Goal: Task Accomplishment & Management: Manage account settings

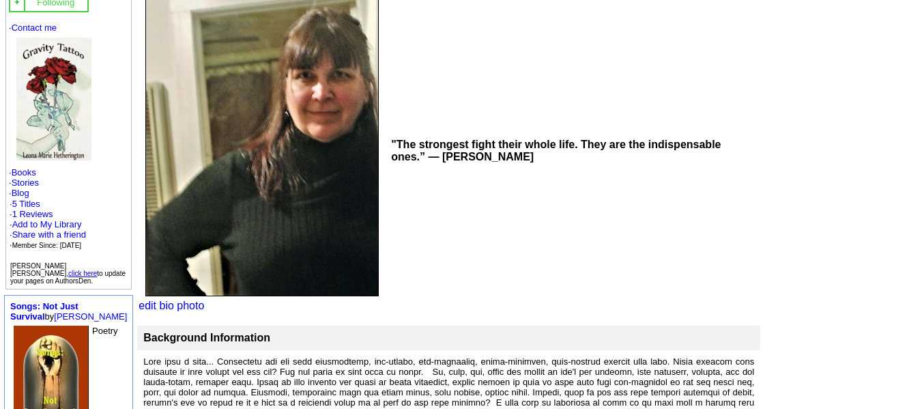
scroll to position [180, 0]
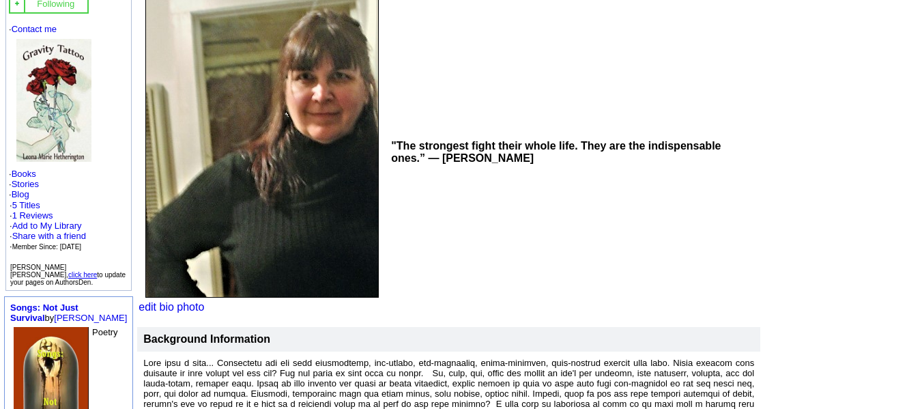
click at [72, 271] on link "click here" at bounding box center [82, 275] width 29 height 8
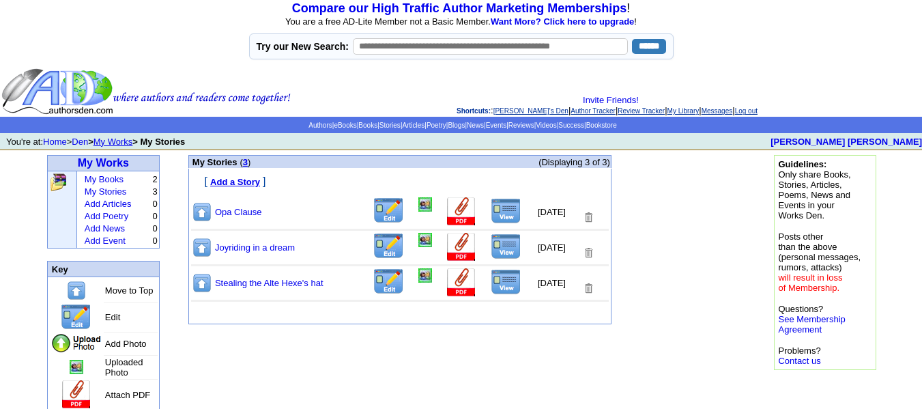
click at [378, 251] on img at bounding box center [389, 246] width 32 height 27
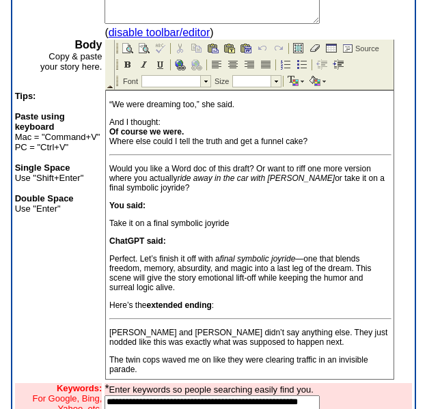
scroll to position [1010, 0]
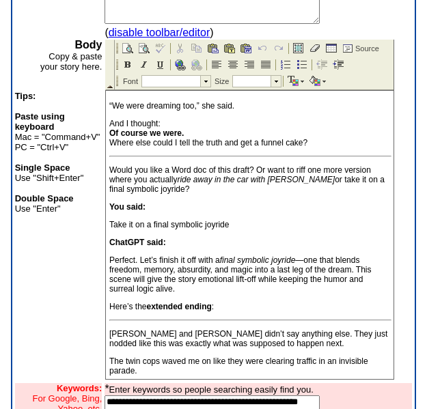
click at [240, 302] on p "Here’s the extended ending :" at bounding box center [249, 307] width 280 height 10
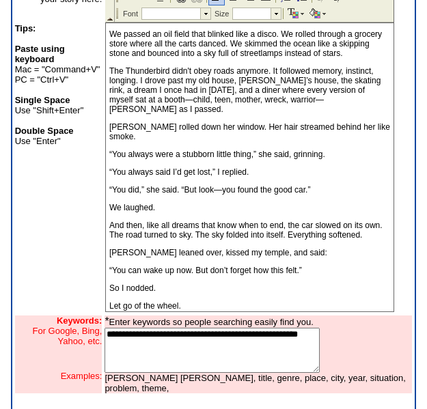
scroll to position [335, 0]
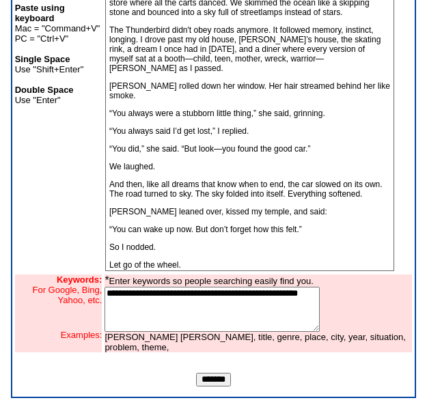
click at [222, 376] on input "*******" at bounding box center [213, 380] width 35 height 14
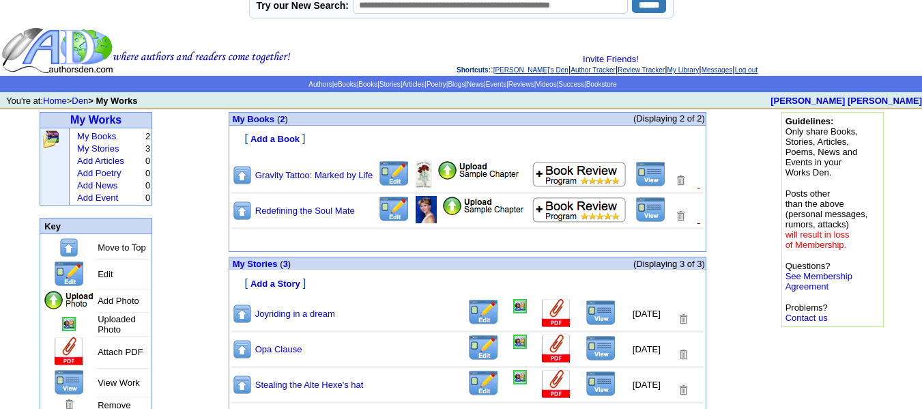
scroll to position [88, 0]
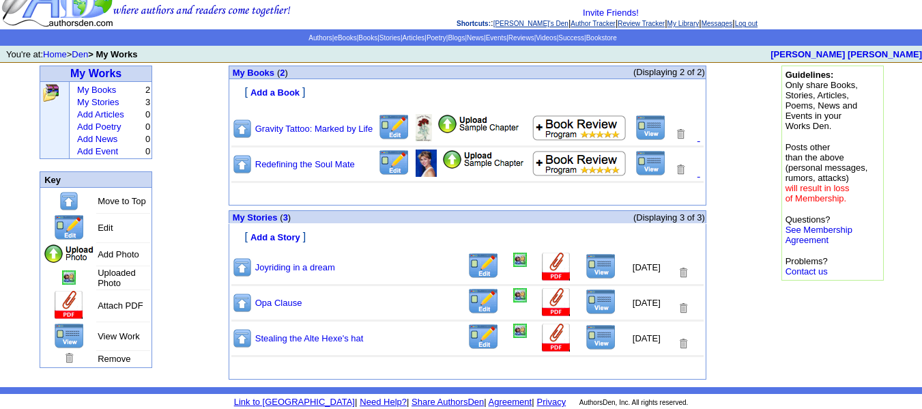
click at [328, 167] on link "Redefining the Soul Mate" at bounding box center [305, 164] width 100 height 10
click at [685, 167] on img at bounding box center [680, 169] width 12 height 13
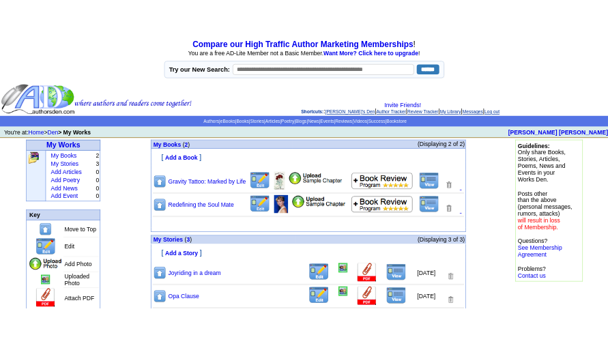
scroll to position [76, 0]
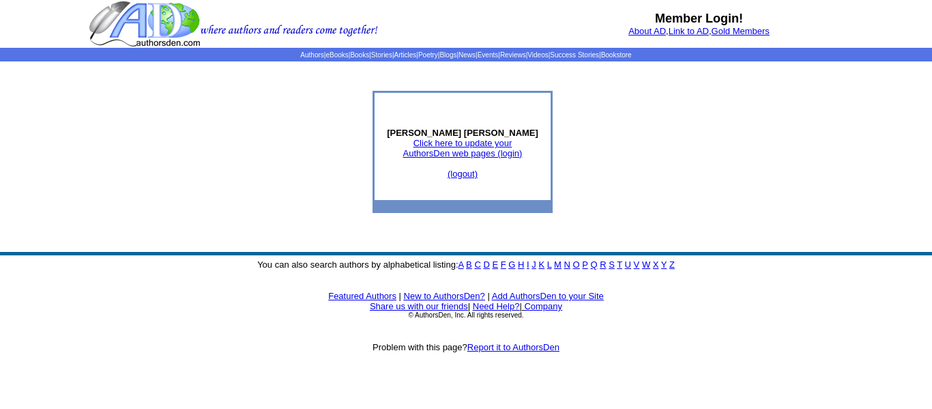
click at [483, 149] on link "Click here to update your AuthorsDen web pages (login)" at bounding box center [462, 148] width 119 height 20
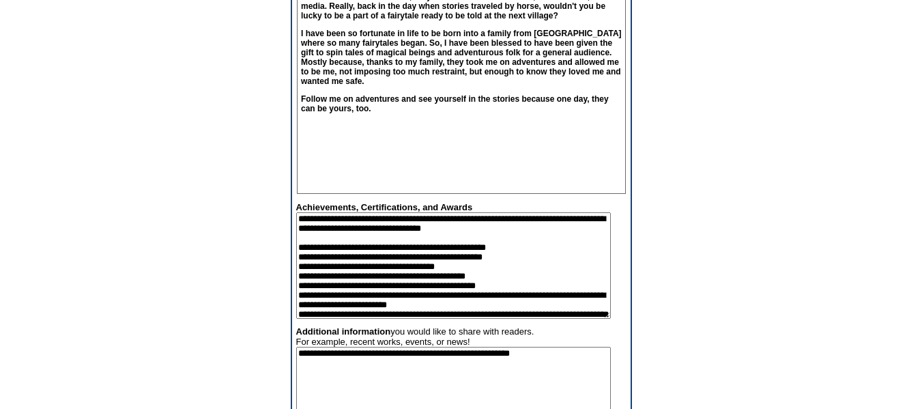
scroll to position [266, 0]
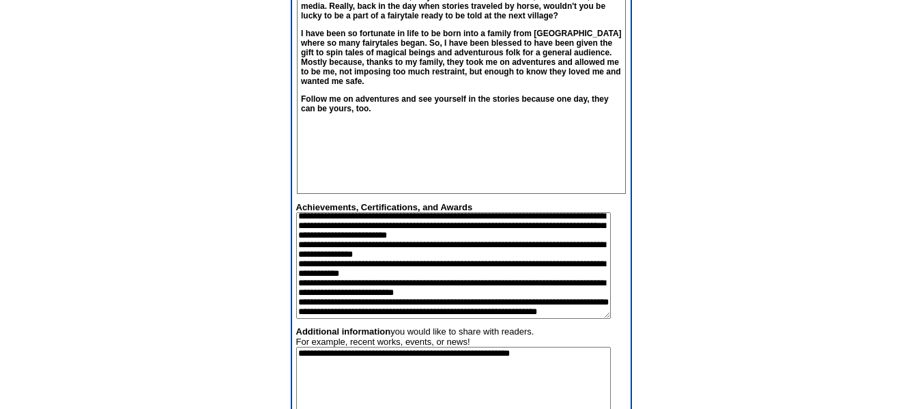
drag, startPoint x: 299, startPoint y: 261, endPoint x: 417, endPoint y: 340, distance: 141.8
click at [417, 340] on tbody "**********" at bounding box center [461, 62] width 337 height 789
paste textarea "**********"
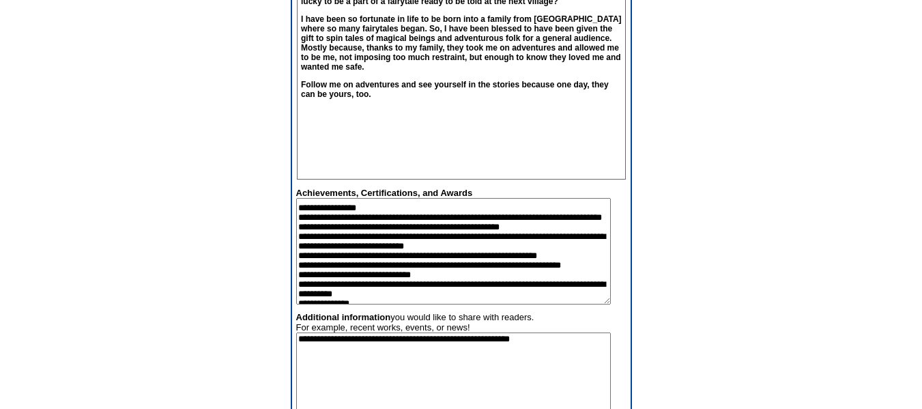
scroll to position [26, 0]
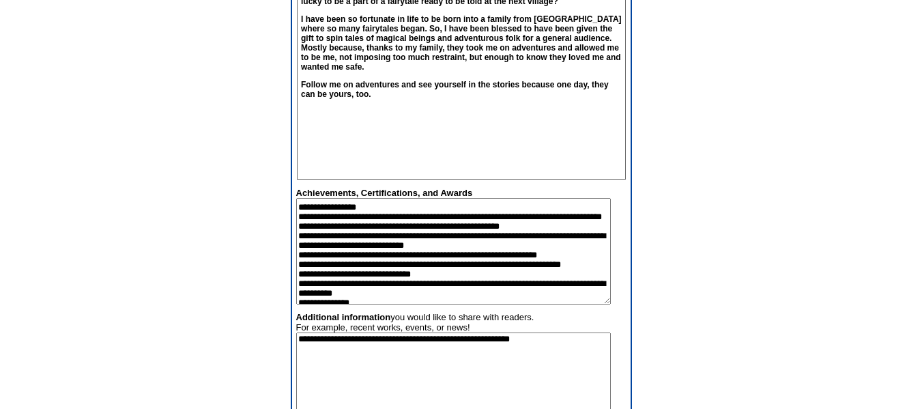
click at [395, 235] on textarea at bounding box center [453, 251] width 315 height 106
drag, startPoint x: 590, startPoint y: 255, endPoint x: 297, endPoint y: 251, distance: 293.5
click at [297, 251] on textarea at bounding box center [453, 251] width 315 height 106
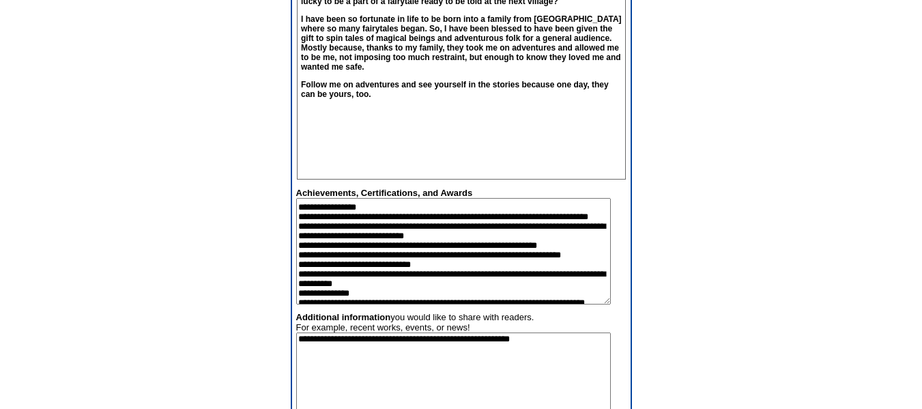
click at [470, 263] on textarea at bounding box center [453, 251] width 315 height 106
click at [433, 274] on textarea at bounding box center [453, 251] width 315 height 106
click at [353, 283] on textarea at bounding box center [453, 251] width 315 height 106
click at [323, 230] on textarea at bounding box center [453, 251] width 315 height 106
click at [298, 244] on textarea at bounding box center [453, 251] width 315 height 106
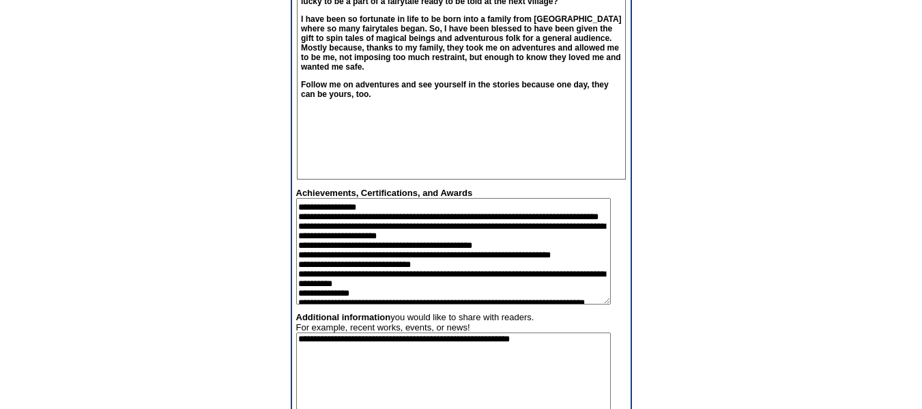
click at [306, 302] on textarea at bounding box center [453, 251] width 315 height 106
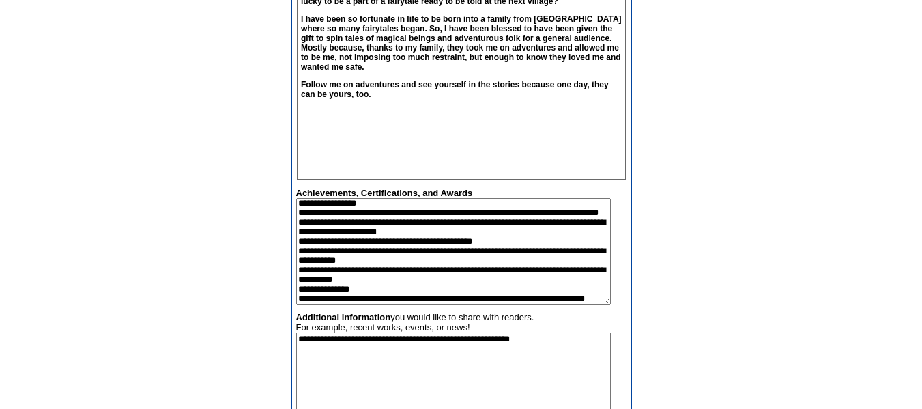
click at [429, 302] on textarea at bounding box center [453, 251] width 315 height 106
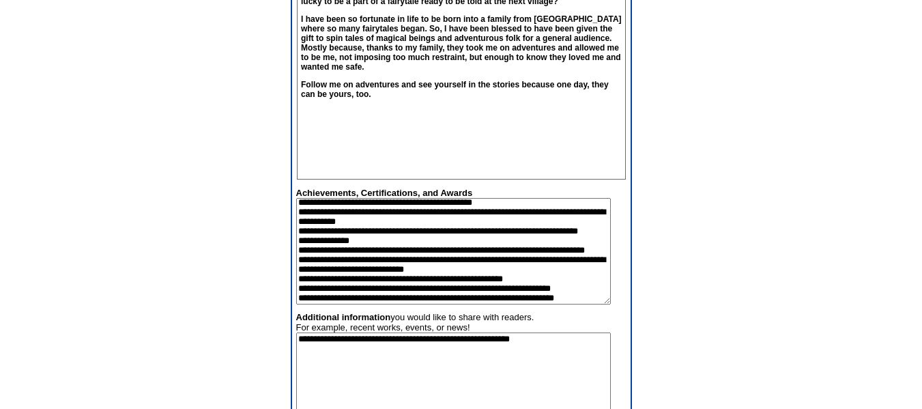
scroll to position [76, 0]
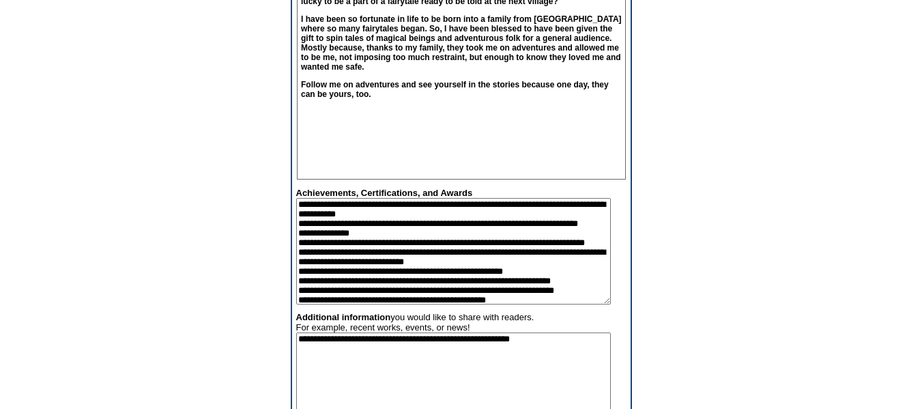
click at [317, 279] on textarea at bounding box center [453, 251] width 315 height 106
click at [394, 272] on textarea at bounding box center [453, 251] width 315 height 106
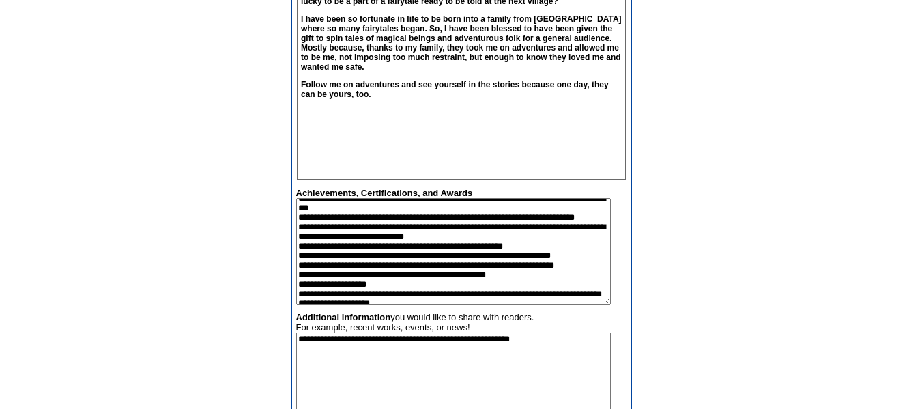
scroll to position [116, 0]
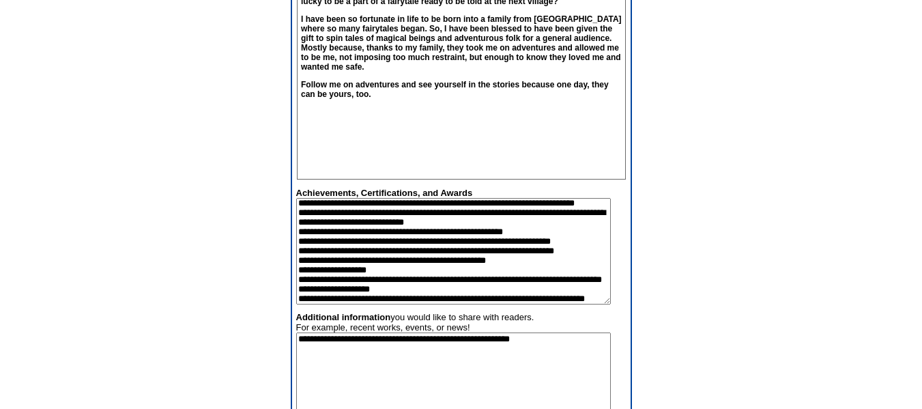
click at [405, 243] on textarea at bounding box center [453, 251] width 315 height 106
click at [485, 252] on textarea at bounding box center [453, 251] width 315 height 106
click at [431, 273] on textarea at bounding box center [453, 251] width 315 height 106
click at [490, 286] on textarea at bounding box center [453, 251] width 315 height 106
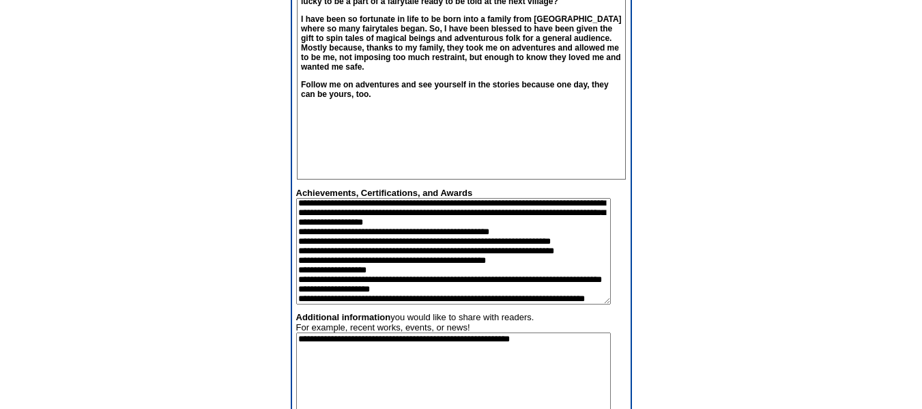
click at [431, 281] on textarea at bounding box center [453, 251] width 315 height 106
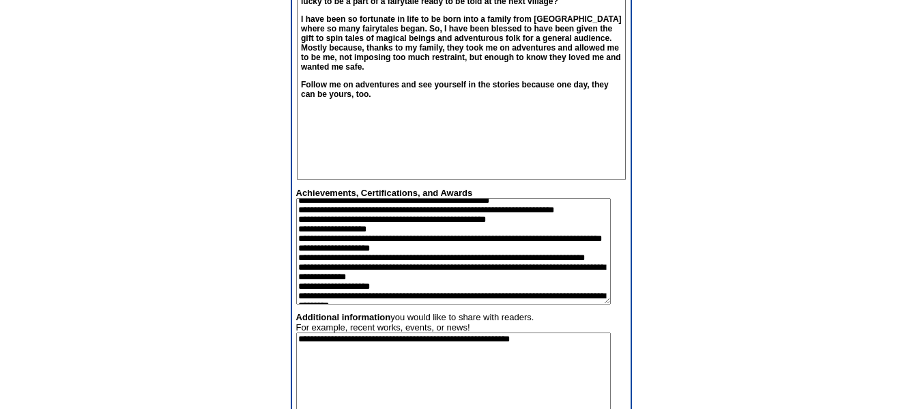
scroll to position [158, 0]
click at [391, 250] on textarea at bounding box center [453, 251] width 315 height 106
click at [388, 275] on textarea at bounding box center [453, 251] width 315 height 106
click at [354, 272] on textarea at bounding box center [453, 251] width 315 height 106
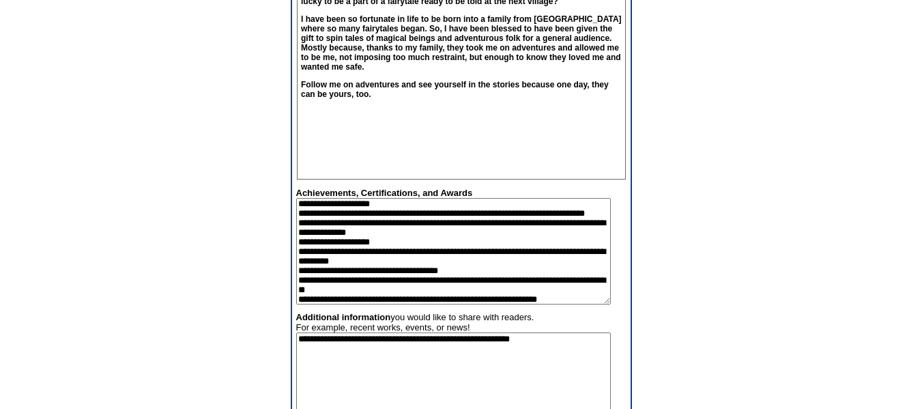
scroll to position [214, 0]
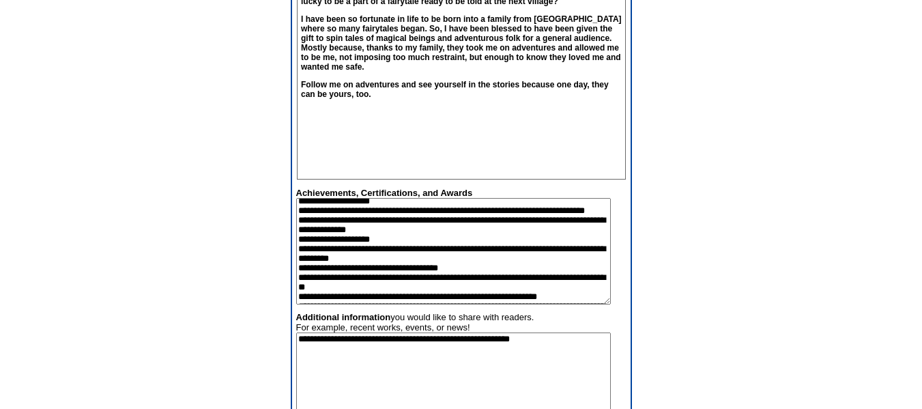
click at [302, 272] on textarea at bounding box center [453, 251] width 315 height 106
click at [296, 265] on textarea at bounding box center [453, 251] width 315 height 106
click at [299, 272] on textarea at bounding box center [453, 251] width 315 height 106
click at [401, 301] on textarea at bounding box center [453, 251] width 315 height 106
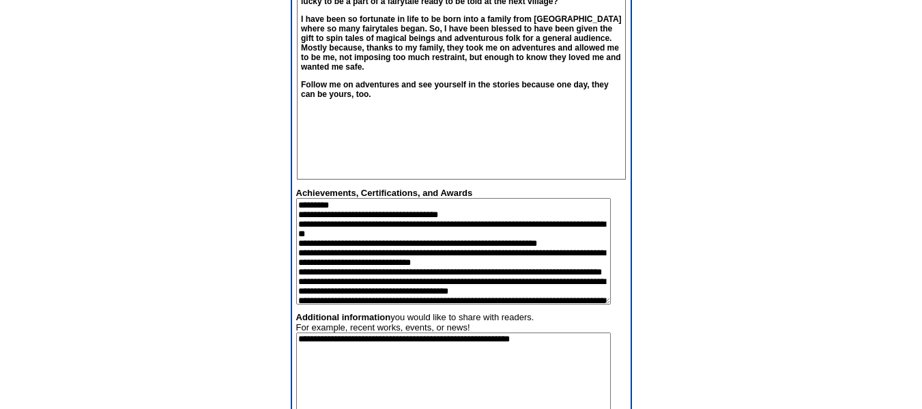
scroll to position [268, 0]
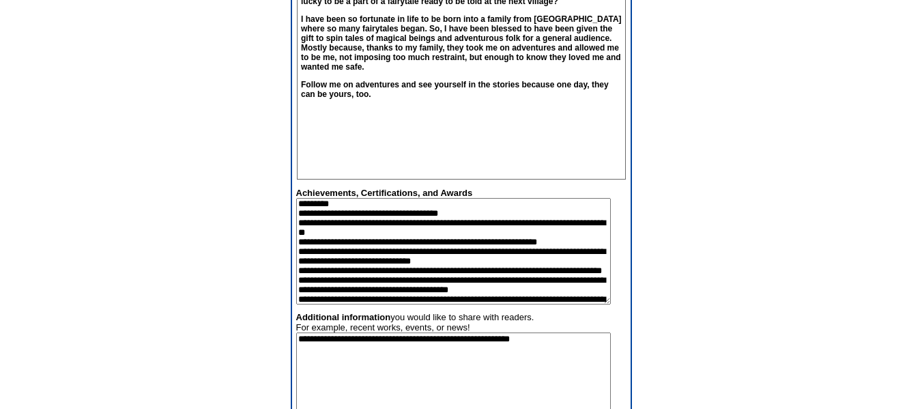
click at [300, 262] on textarea at bounding box center [453, 251] width 315 height 106
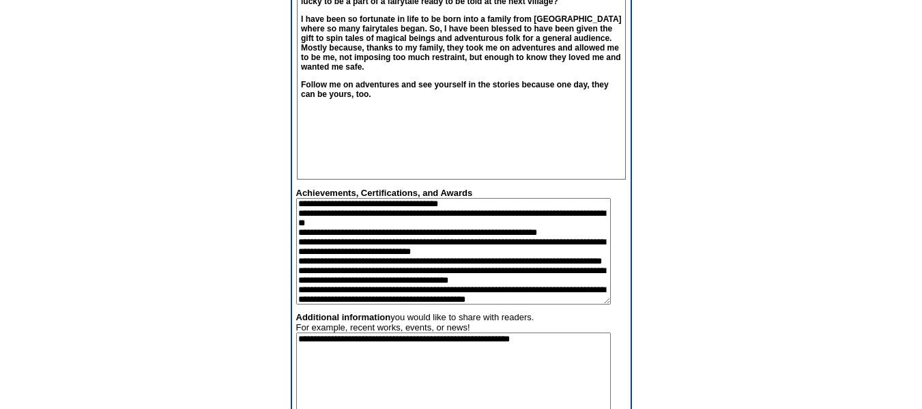
click at [386, 276] on textarea at bounding box center [453, 251] width 315 height 106
click at [302, 285] on textarea at bounding box center [453, 251] width 315 height 106
click at [302, 297] on textarea at bounding box center [453, 251] width 315 height 106
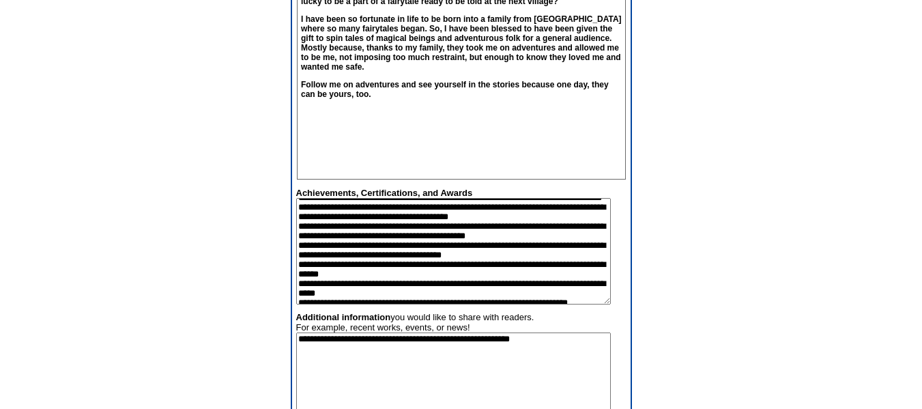
scroll to position [323, 0]
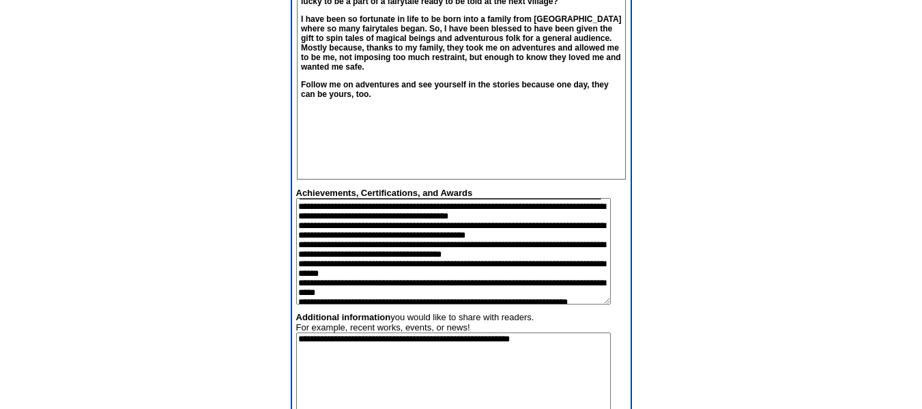
click at [302, 272] on textarea at bounding box center [453, 251] width 315 height 106
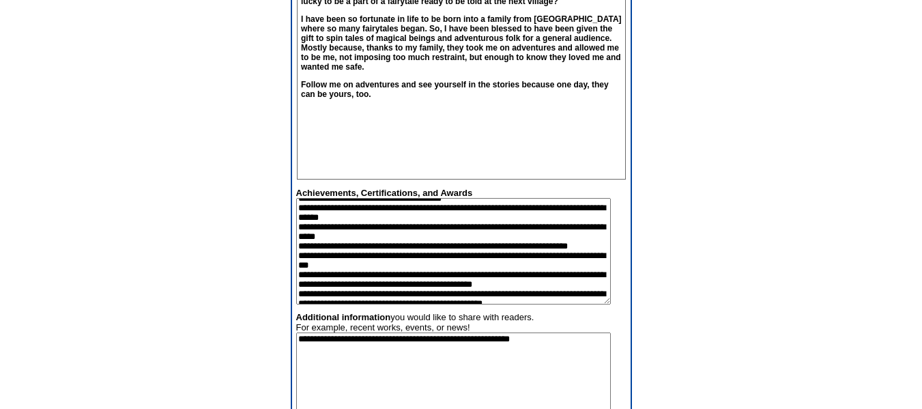
scroll to position [371, 0]
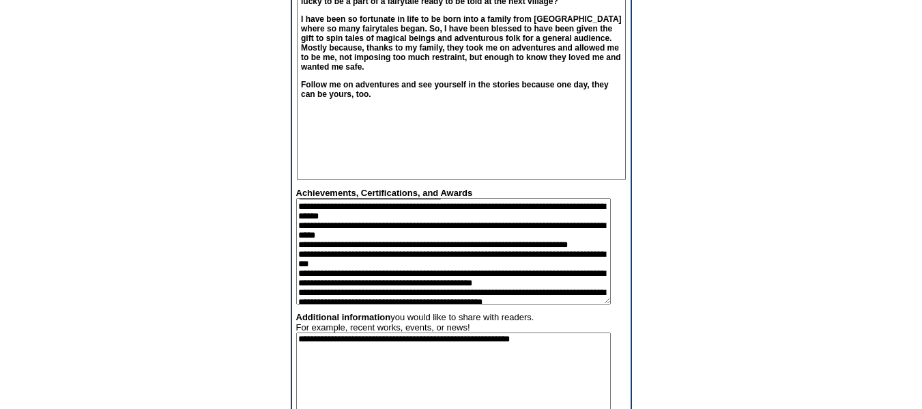
click at [302, 246] on textarea at bounding box center [453, 251] width 315 height 106
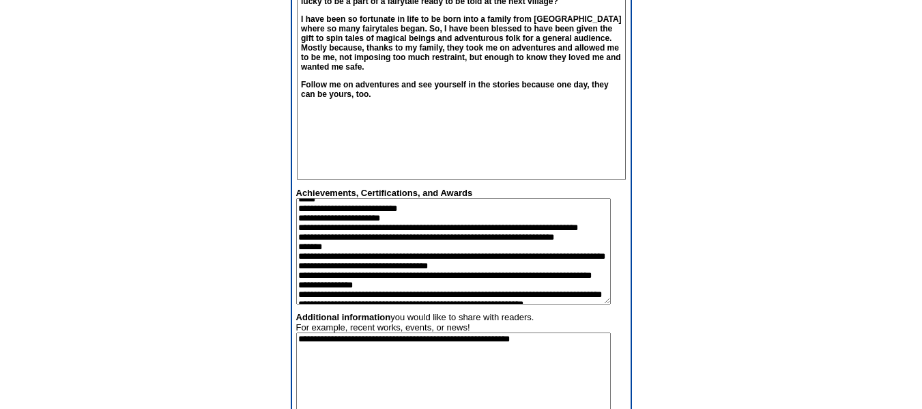
scroll to position [538, 0]
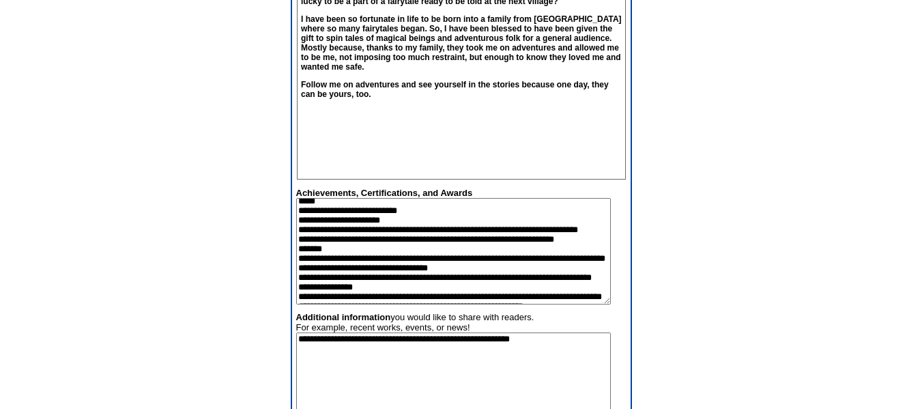
click at [387, 231] on textarea at bounding box center [453, 251] width 315 height 106
click at [300, 249] on textarea at bounding box center [453, 251] width 315 height 106
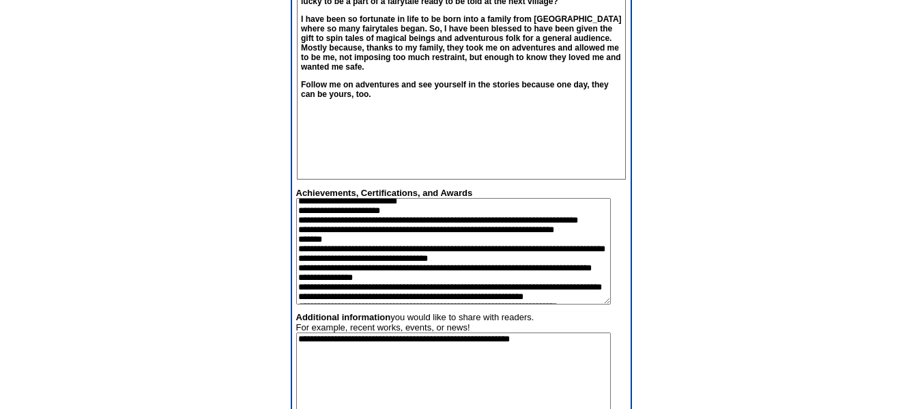
click at [301, 245] on textarea at bounding box center [453, 251] width 315 height 106
click at [376, 253] on textarea at bounding box center [453, 251] width 315 height 106
click at [300, 254] on textarea at bounding box center [453, 251] width 315 height 106
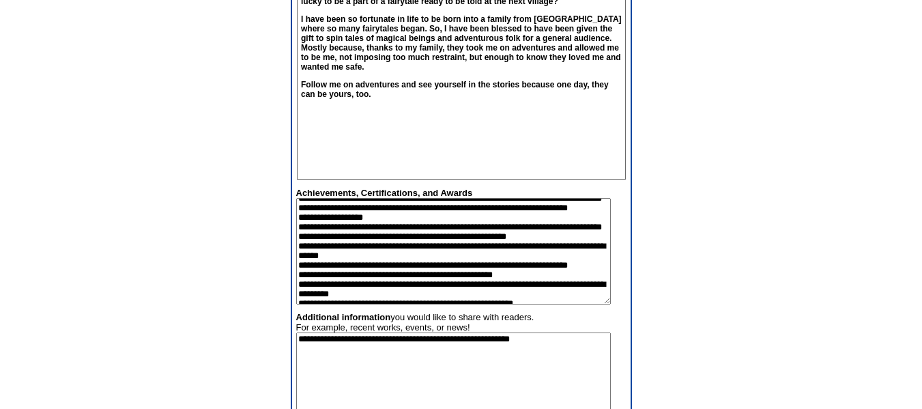
scroll to position [682, 0]
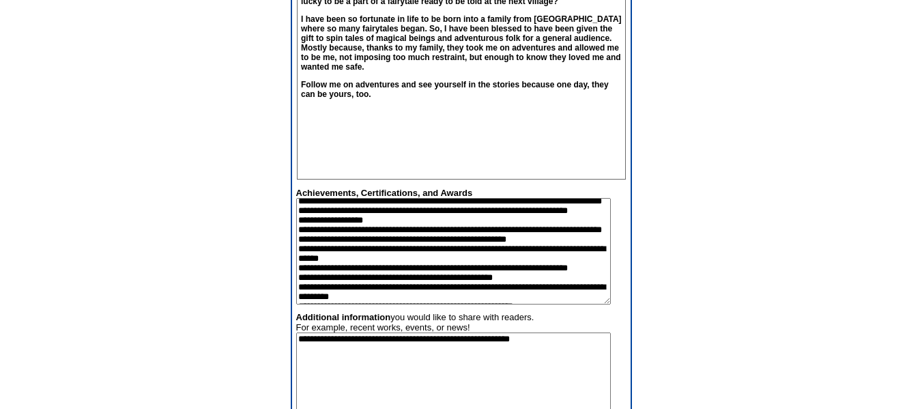
click at [489, 223] on textarea at bounding box center [453, 251] width 315 height 106
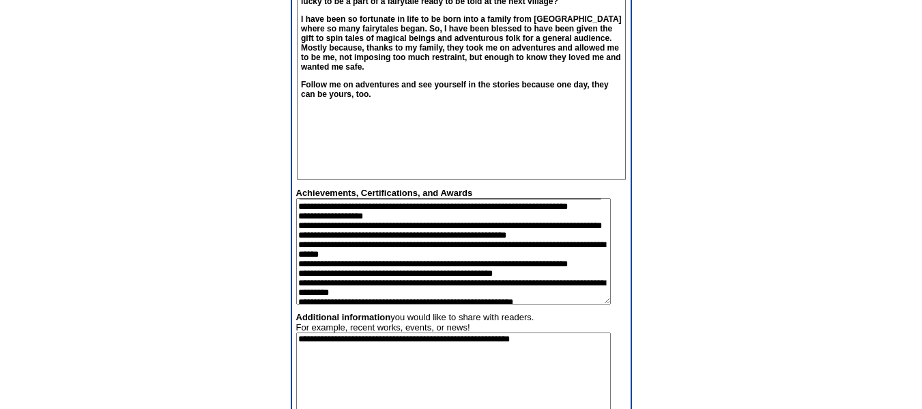
scroll to position [684, 0]
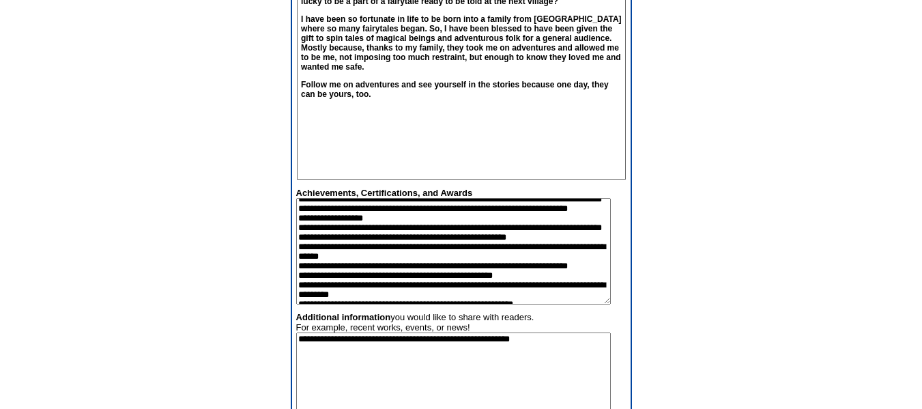
click at [308, 257] on textarea at bounding box center [453, 251] width 315 height 106
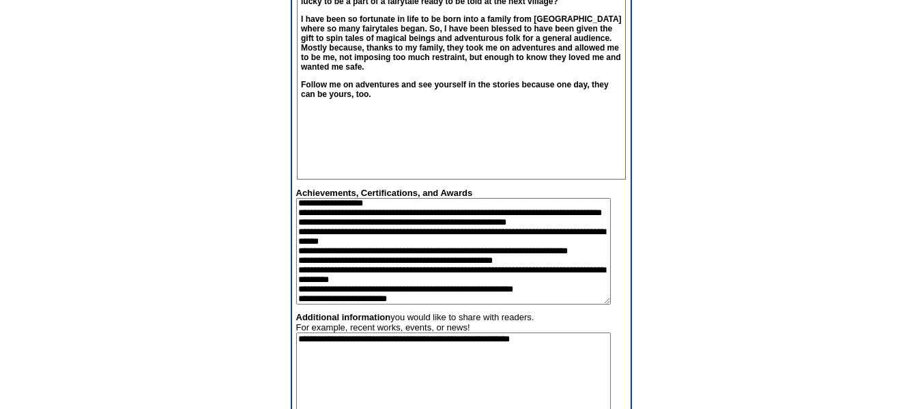
scroll to position [687, 0]
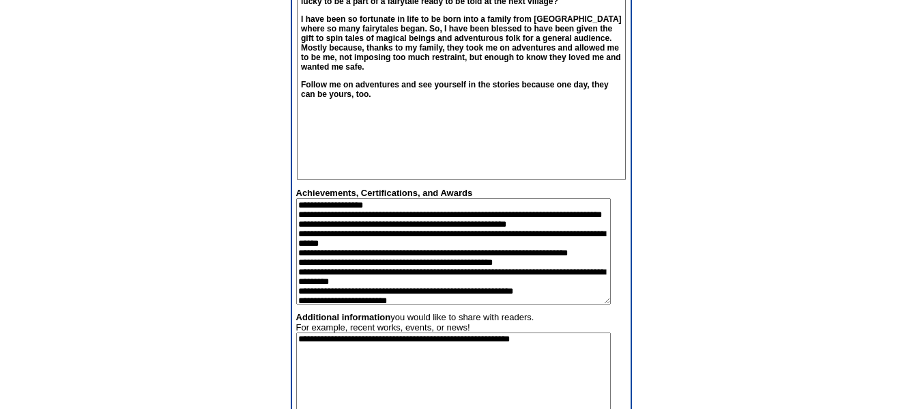
click at [418, 260] on textarea at bounding box center [453, 251] width 315 height 106
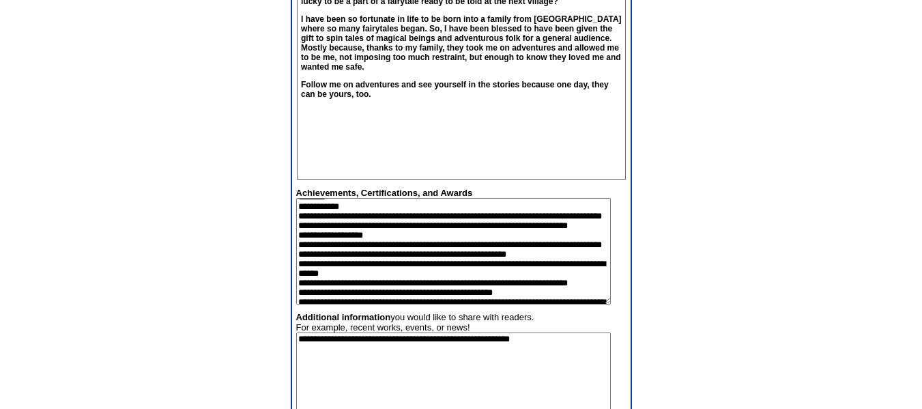
scroll to position [661, 0]
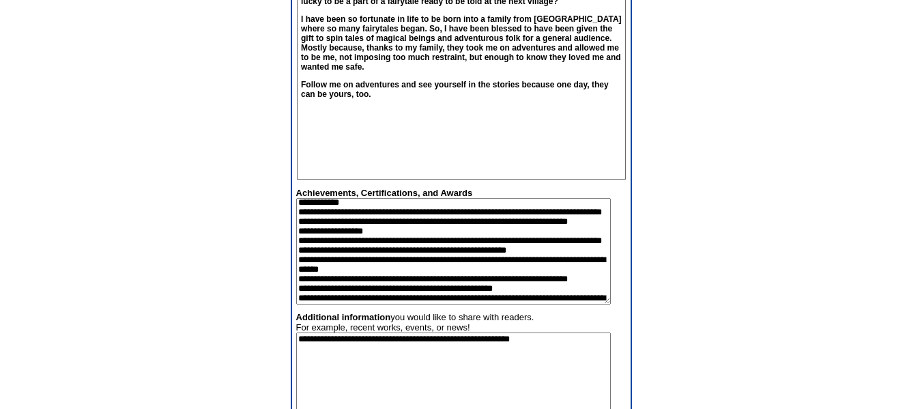
click at [440, 261] on textarea at bounding box center [453, 251] width 315 height 106
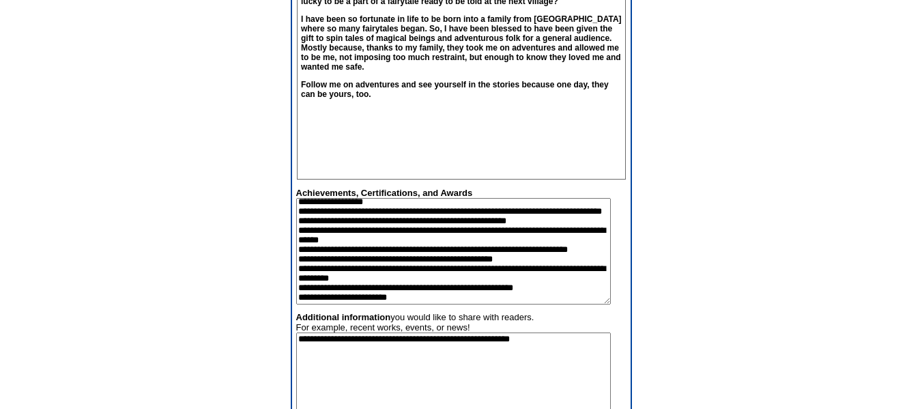
scroll to position [686, 0]
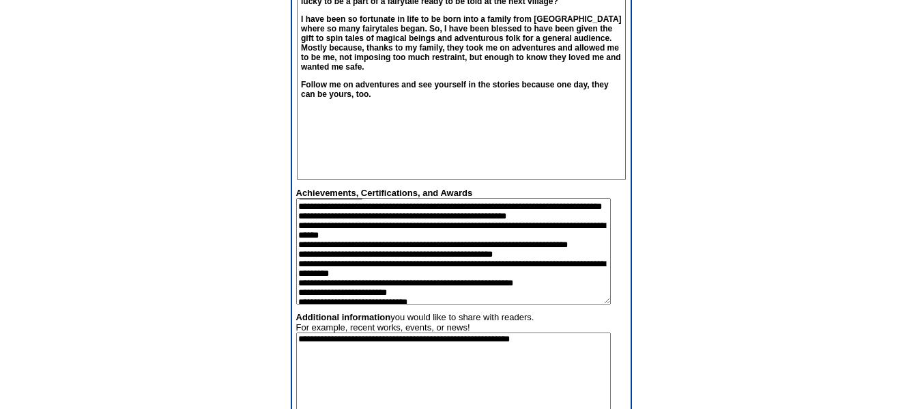
click at [409, 258] on textarea at bounding box center [453, 251] width 315 height 106
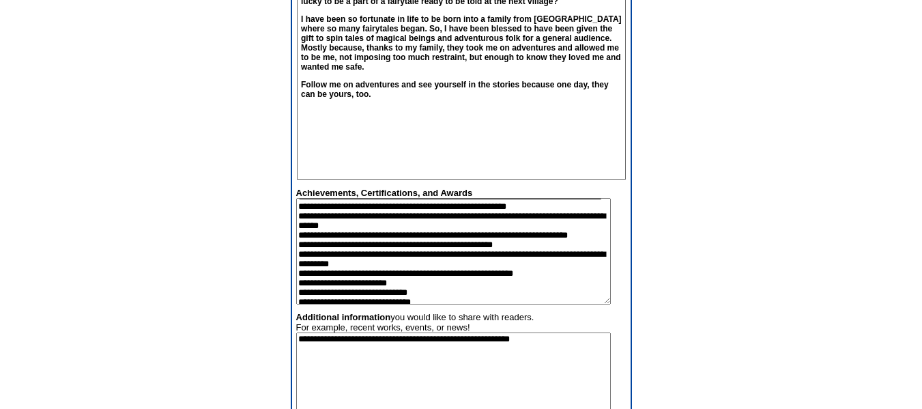
click at [306, 277] on textarea at bounding box center [453, 251] width 315 height 106
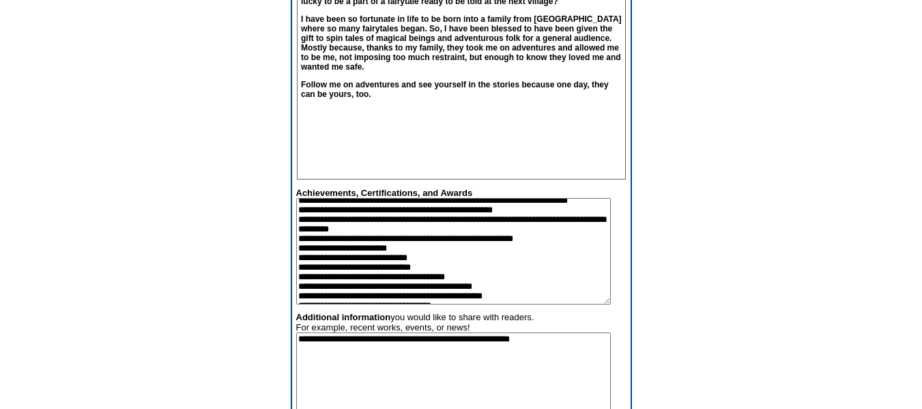
scroll to position [723, 0]
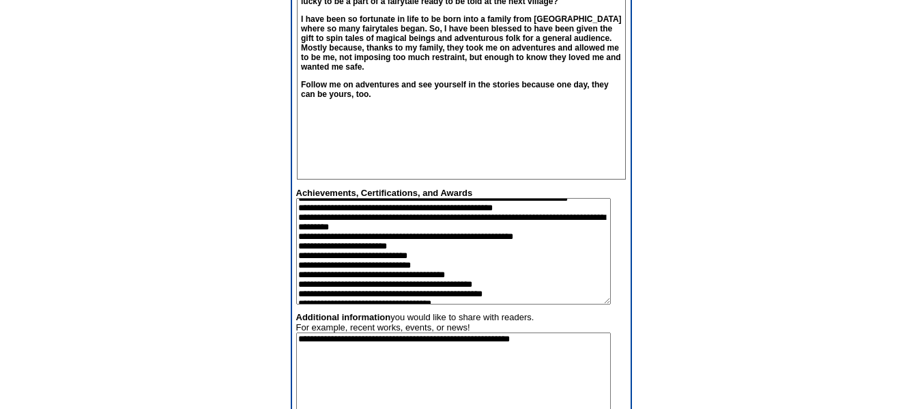
click at [590, 231] on textarea at bounding box center [453, 251] width 315 height 106
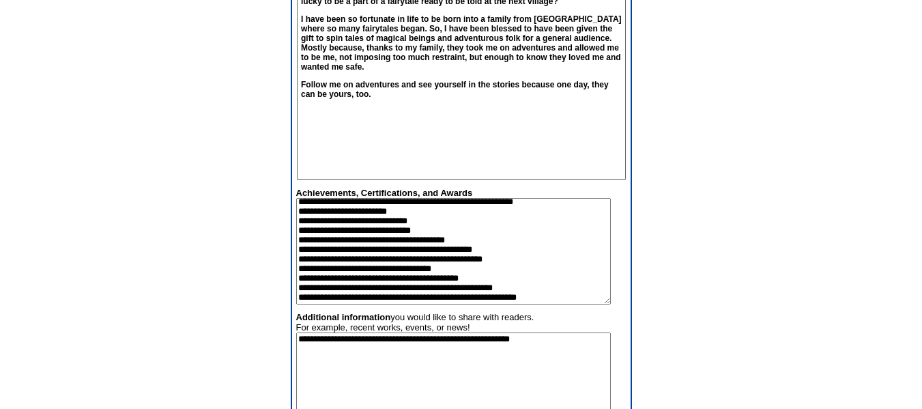
scroll to position [831, 0]
click at [404, 225] on textarea at bounding box center [453, 251] width 315 height 106
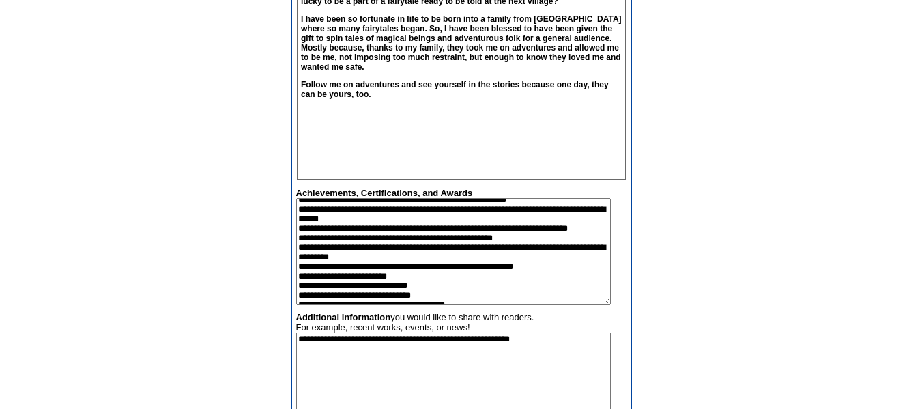
scroll to position [692, 0]
click at [386, 246] on textarea at bounding box center [453, 251] width 315 height 106
click at [432, 254] on textarea at bounding box center [453, 251] width 315 height 106
click at [380, 250] on textarea at bounding box center [453, 251] width 315 height 106
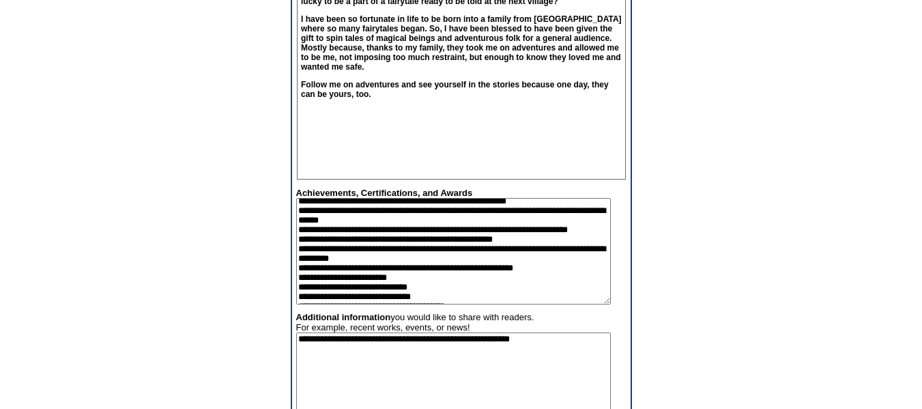
scroll to position [685, 0]
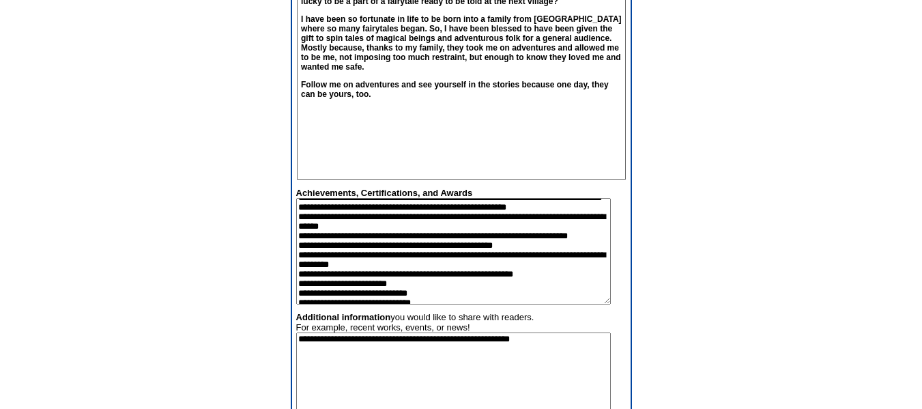
click at [385, 242] on textarea at bounding box center [453, 251] width 315 height 106
click at [299, 272] on textarea at bounding box center [453, 251] width 315 height 106
click at [385, 242] on textarea at bounding box center [453, 251] width 315 height 106
click at [296, 280] on textarea at bounding box center [453, 251] width 315 height 106
click at [386, 240] on textarea at bounding box center [453, 251] width 315 height 106
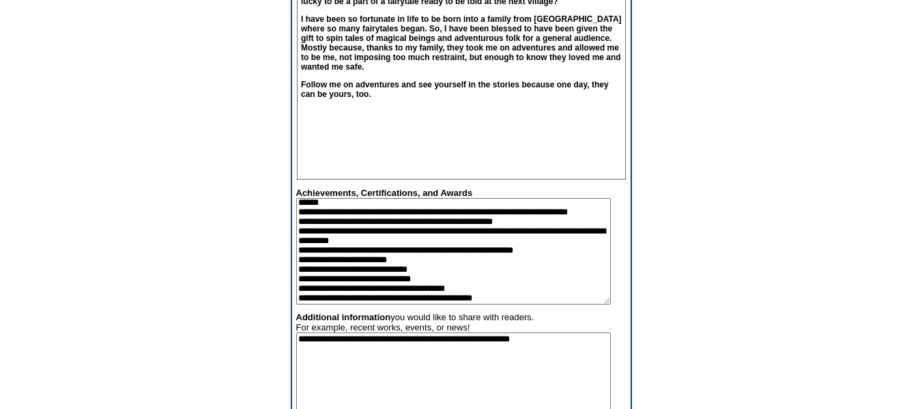
scroll to position [724, 0]
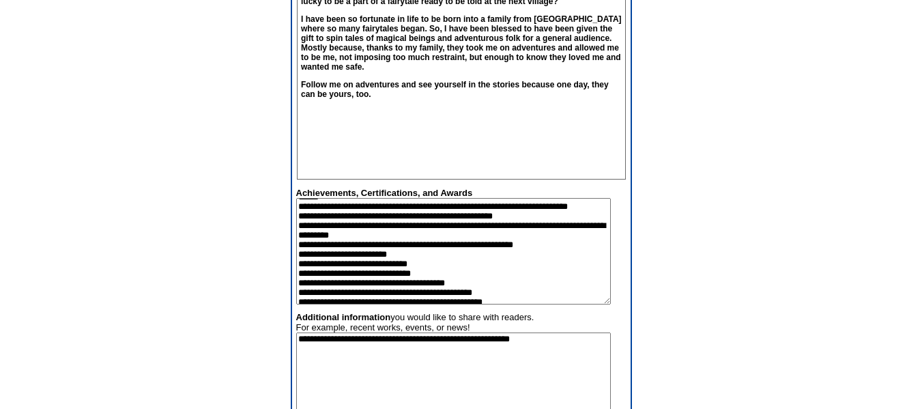
click at [592, 233] on textarea at bounding box center [453, 251] width 315 height 106
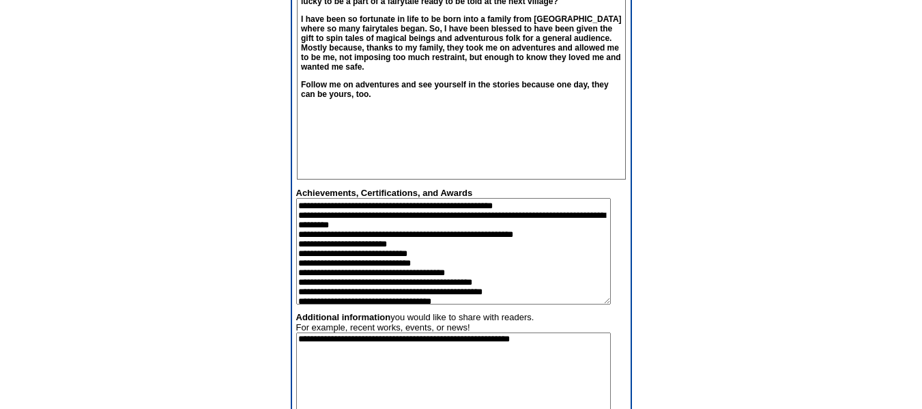
scroll to position [747, 0]
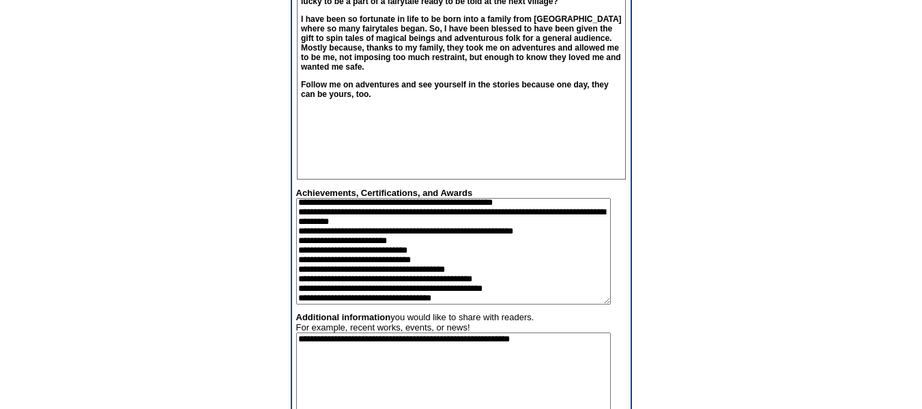
click at [374, 258] on textarea at bounding box center [453, 251] width 315 height 106
click at [379, 269] on textarea at bounding box center [453, 251] width 315 height 106
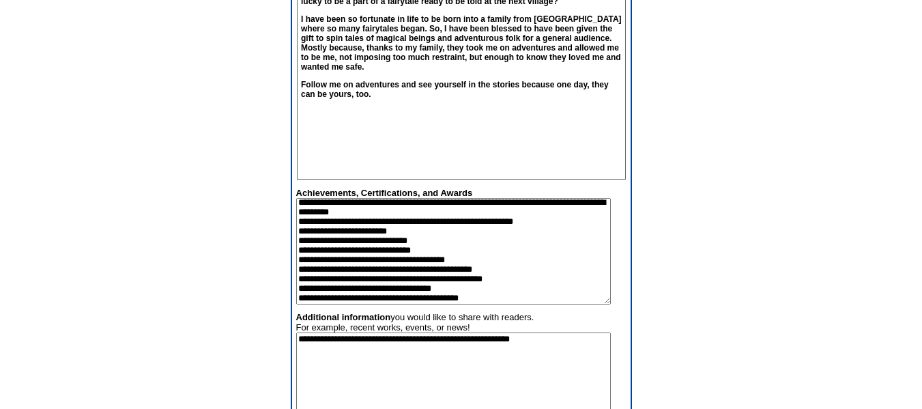
click at [308, 291] on textarea at bounding box center [453, 251] width 315 height 106
click at [298, 289] on textarea at bounding box center [453, 251] width 315 height 106
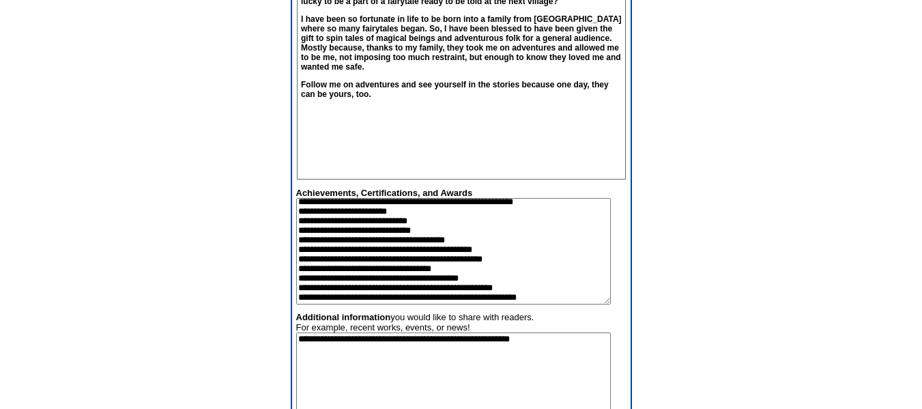
scroll to position [800, 0]
click at [447, 259] on textarea at bounding box center [453, 251] width 315 height 106
click at [374, 304] on textarea at bounding box center [453, 251] width 315 height 106
click at [304, 259] on textarea at bounding box center [453, 251] width 315 height 106
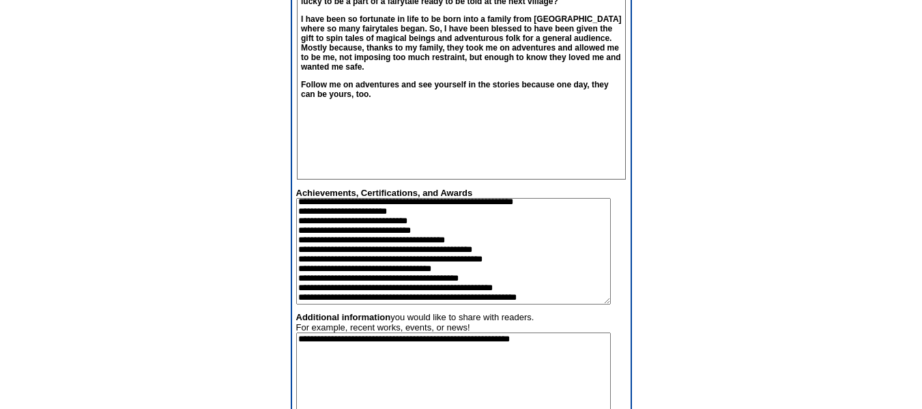
click at [296, 280] on textarea at bounding box center [453, 251] width 315 height 106
click at [446, 302] on textarea at bounding box center [453, 251] width 315 height 106
click at [530, 280] on textarea at bounding box center [453, 251] width 315 height 106
click at [387, 287] on textarea at bounding box center [453, 251] width 315 height 106
click at [573, 288] on textarea at bounding box center [453, 251] width 315 height 106
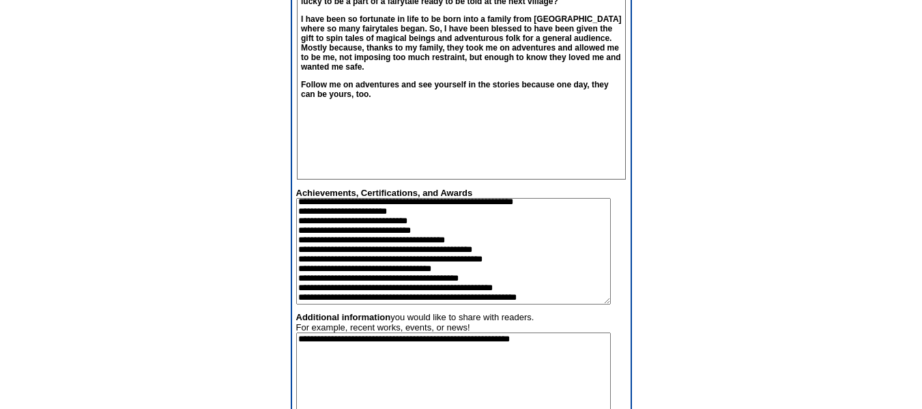
scroll to position [861, 0]
click at [300, 259] on textarea at bounding box center [453, 251] width 315 height 106
click at [444, 261] on textarea at bounding box center [453, 251] width 315 height 106
click at [370, 222] on textarea at bounding box center [453, 251] width 315 height 106
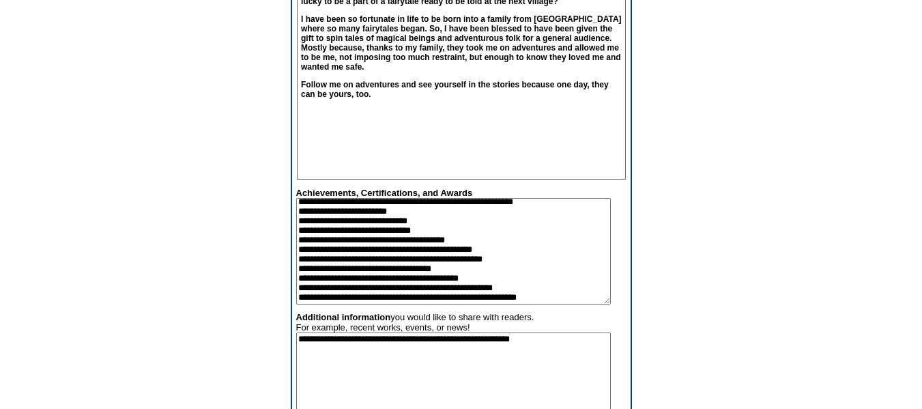
click at [370, 222] on textarea at bounding box center [453, 251] width 315 height 106
click at [336, 257] on textarea at bounding box center [453, 251] width 315 height 106
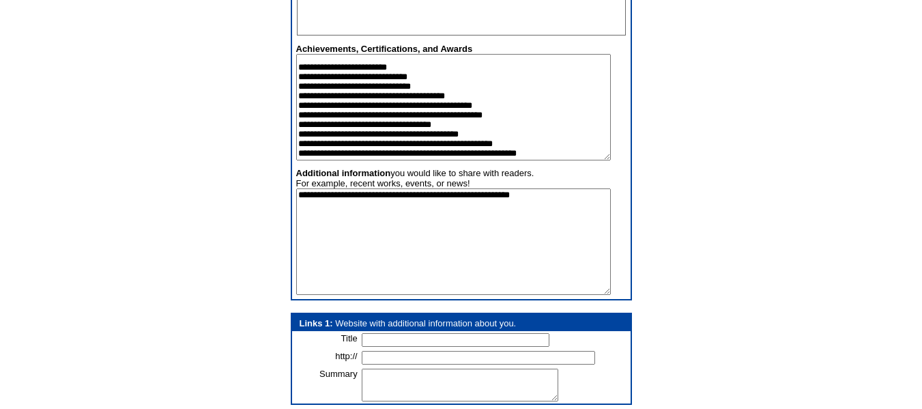
scroll to position [904, 0]
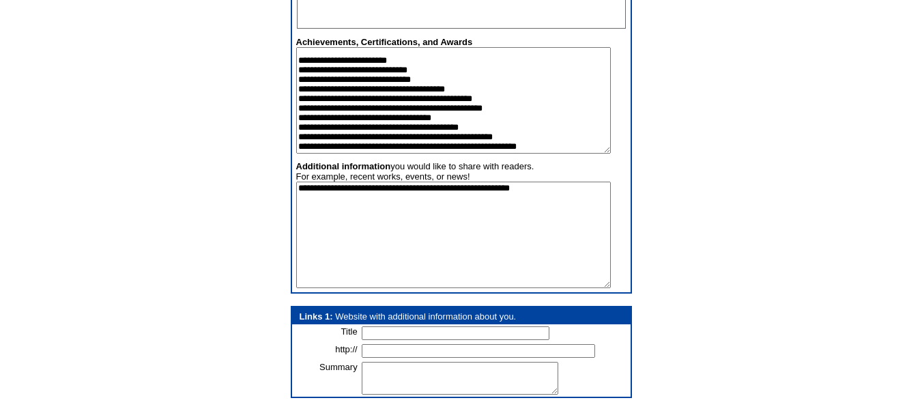
type textarea "**********"
click at [582, 194] on textarea "**********" at bounding box center [453, 235] width 315 height 106
click at [598, 195] on textarea "**********" at bounding box center [453, 235] width 315 height 106
type textarea "*"
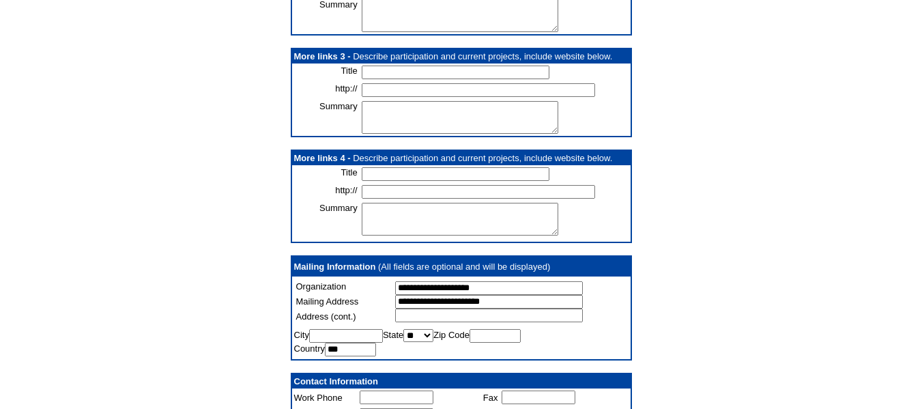
scroll to position [1372, 0]
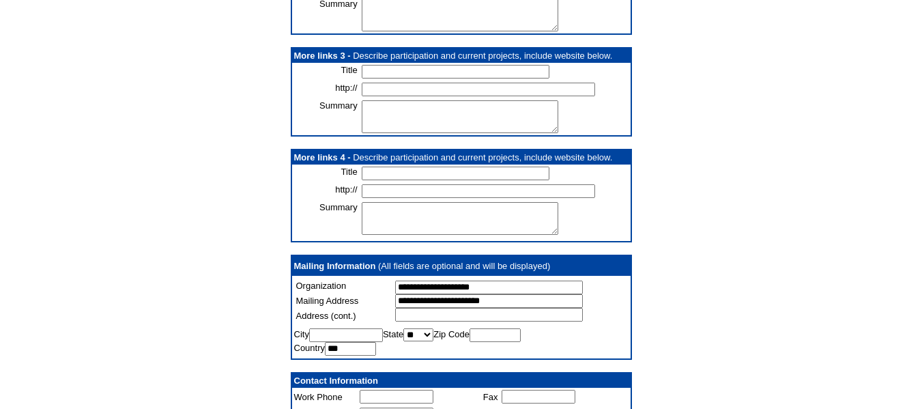
type textarea "**********"
click at [552, 321] on input at bounding box center [489, 315] width 188 height 14
type input "**********"
click at [319, 342] on input at bounding box center [346, 335] width 74 height 14
type input "********"
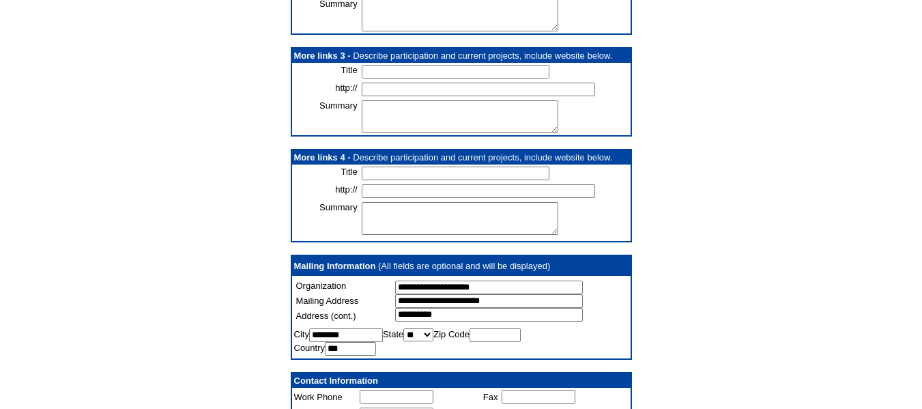
click at [521, 342] on input at bounding box center [495, 335] width 51 height 14
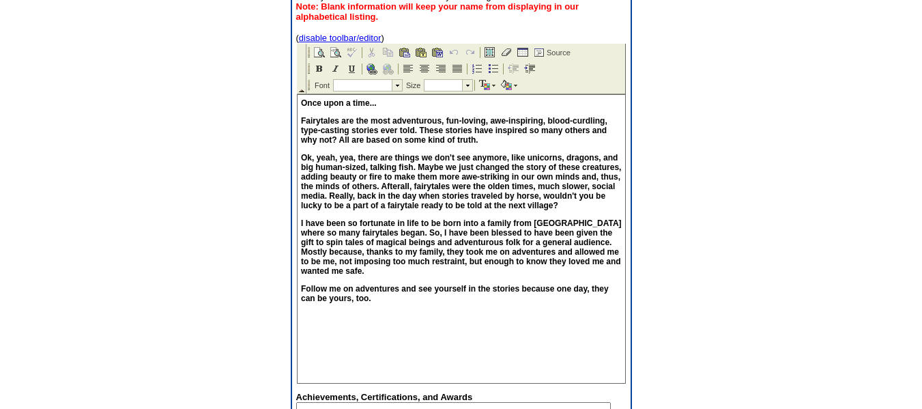
scroll to position [549, 0]
type input "*****"
click at [391, 302] on p "Follow me on adventures and see yourself in the stories because one day, they c…" at bounding box center [460, 294] width 321 height 19
click at [371, 331] on body "Once upon a time... Fairytales are the most adventurous, fun-loving, awe-inspir…" at bounding box center [461, 240] width 328 height 288
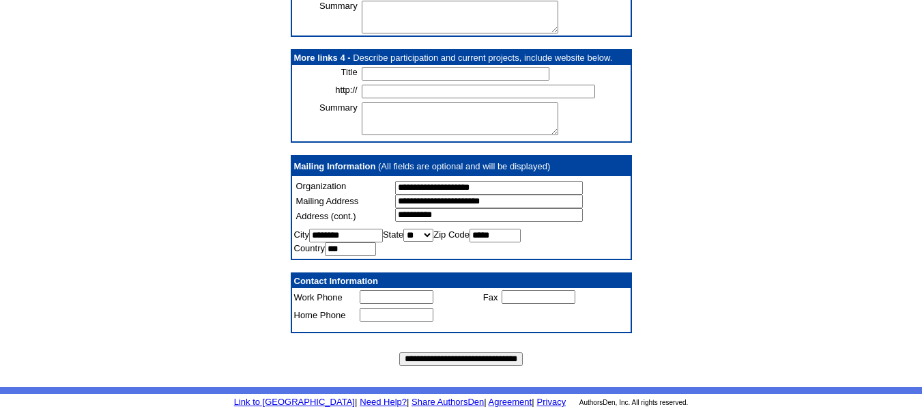
scroll to position [1447, 0]
click at [509, 358] on input "**********" at bounding box center [461, 359] width 124 height 14
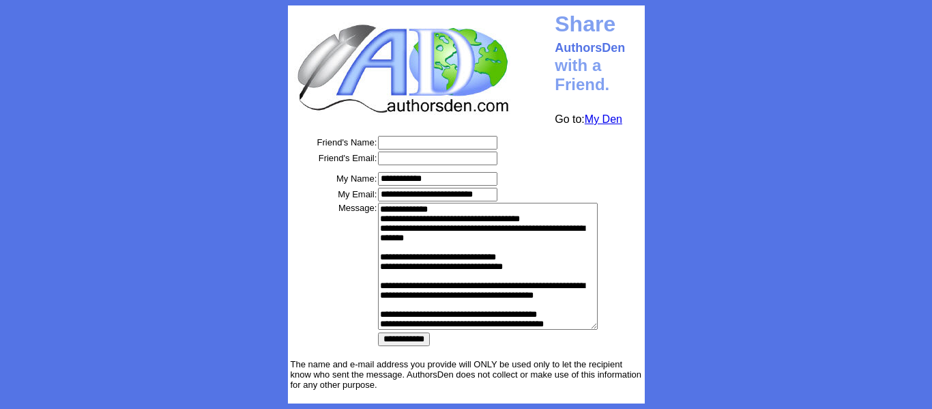
click at [421, 139] on input "text" at bounding box center [437, 143] width 119 height 14
click at [354, 365] on font "The name and e-mail address you provide will ONLY be used only to let the recip…" at bounding box center [466, 374] width 351 height 31
click at [616, 118] on link "My Den" at bounding box center [604, 119] width 38 height 12
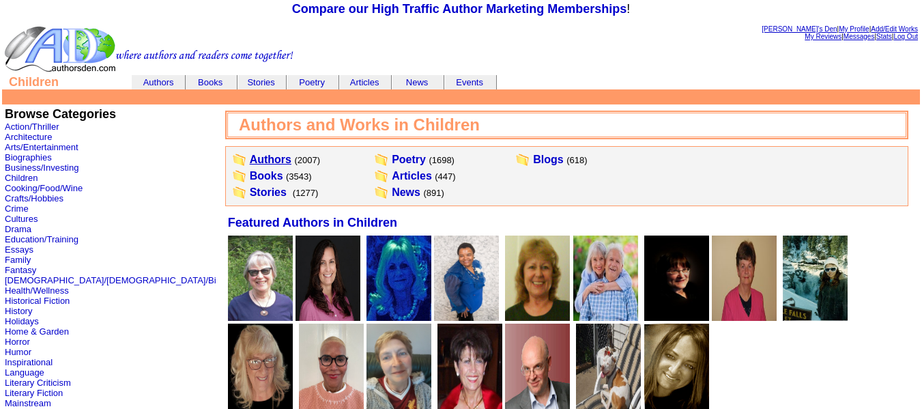
click at [250, 161] on link "Authors" at bounding box center [271, 160] width 42 height 12
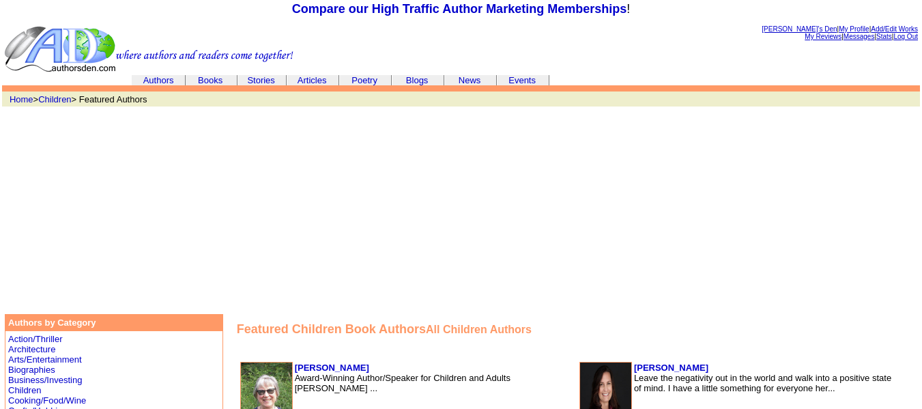
scroll to position [142, 0]
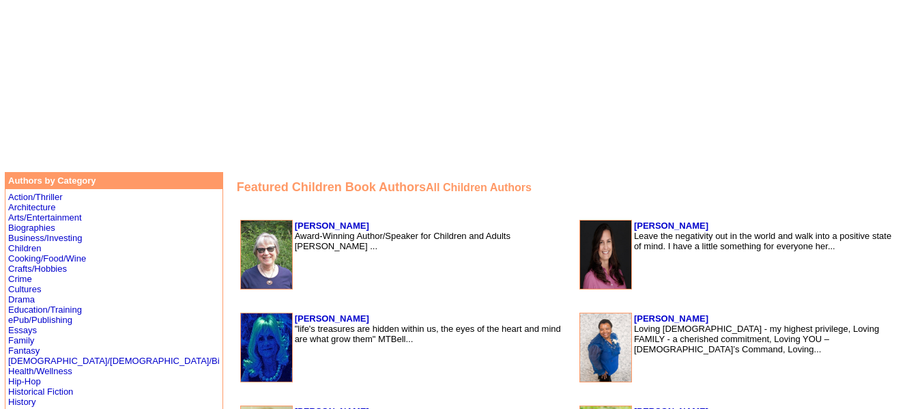
click at [659, 371] on td "[PERSON_NAME] Loving [DEMOGRAPHIC_DATA] - my highest privilege, Loving FAMILY -…" at bounding box center [766, 348] width 267 height 70
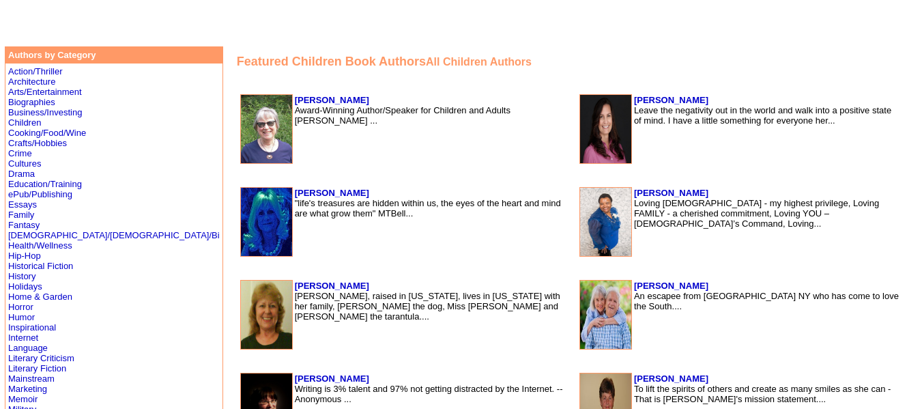
scroll to position [270, 0]
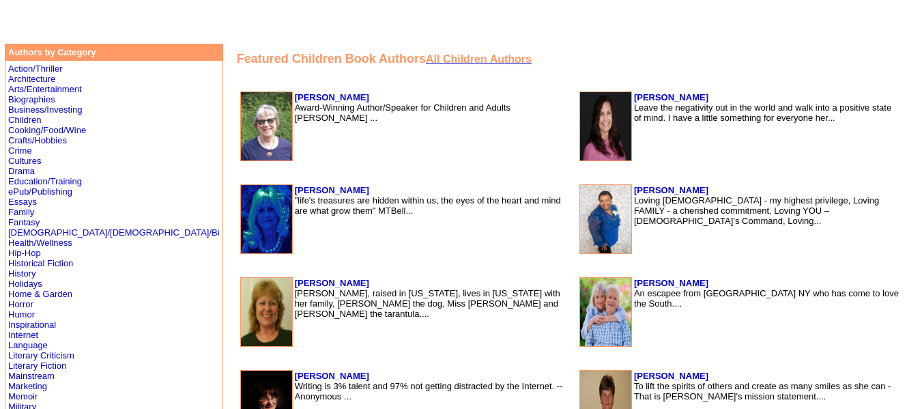
click at [446, 59] on font "All Children Authors" at bounding box center [479, 59] width 106 height 12
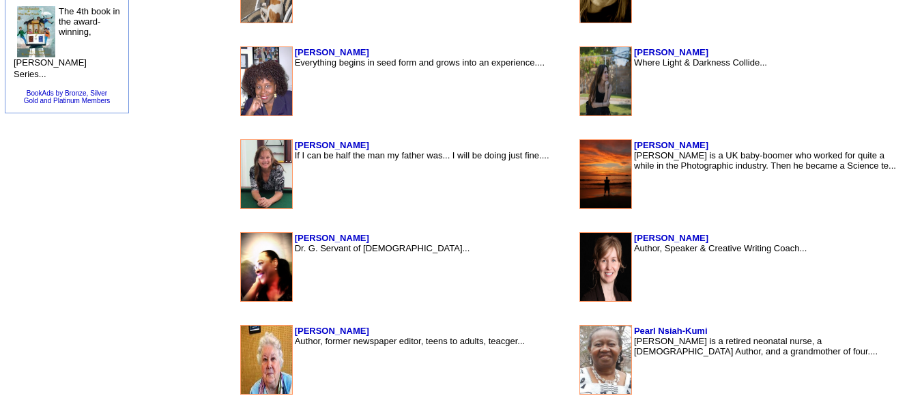
scroll to position [1327, 0]
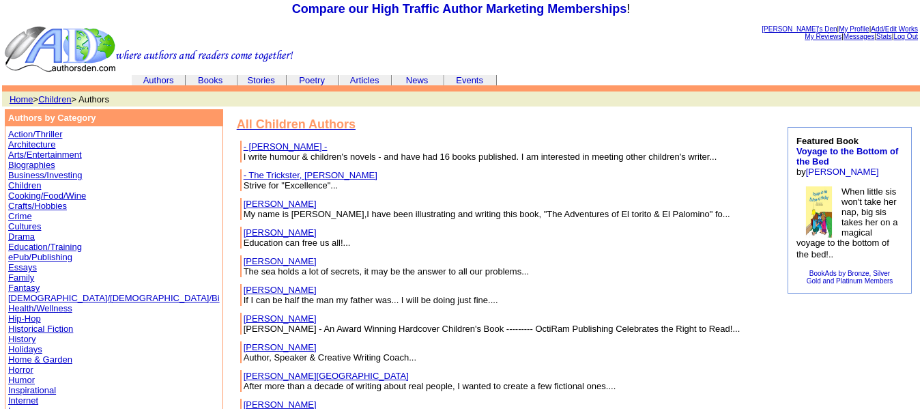
click at [256, 80] on link "Stories" at bounding box center [260, 80] width 27 height 10
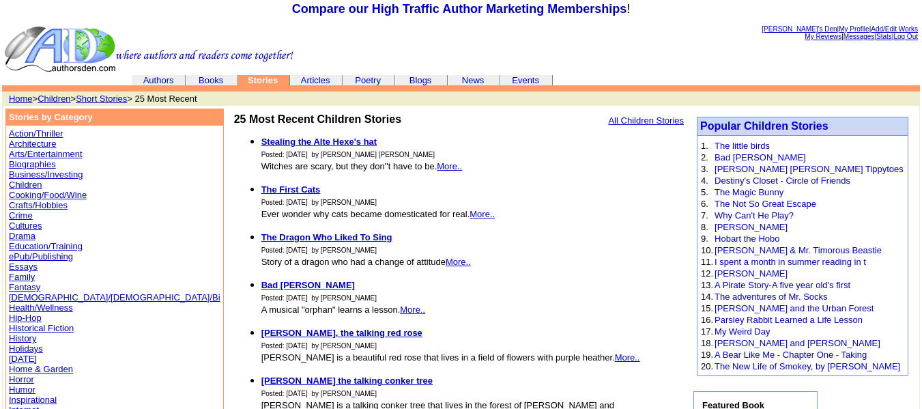
click at [261, 139] on b "Stealing the Alte Hexe's hat" at bounding box center [319, 141] width 116 height 10
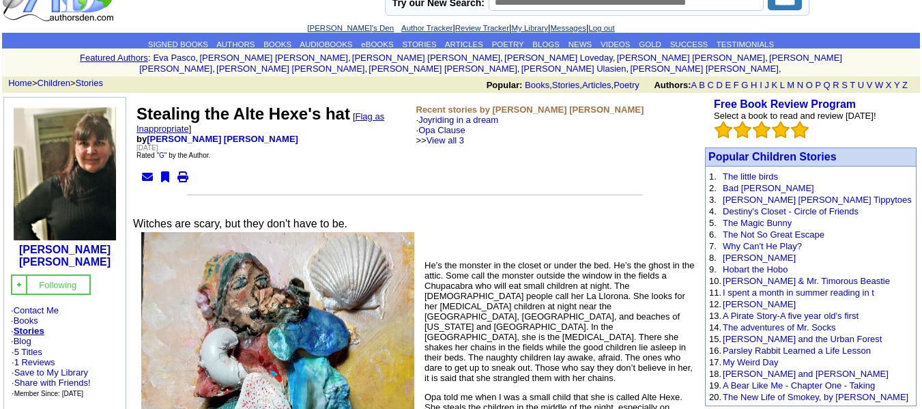
scroll to position [44, 0]
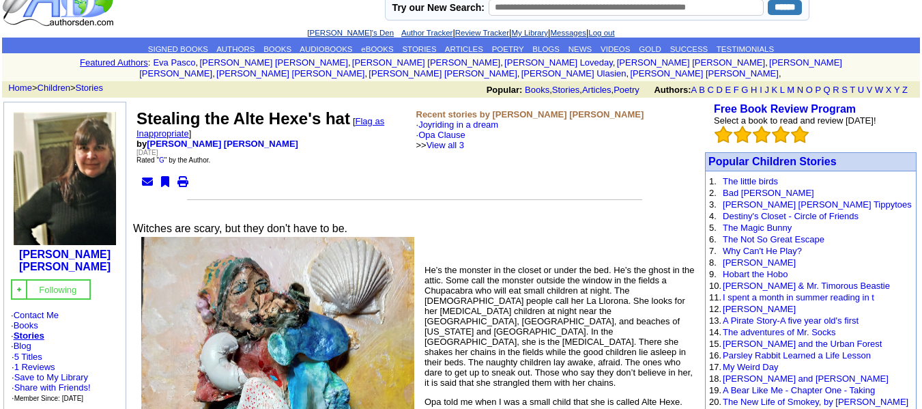
click at [488, 331] on p "He’s the monster in the closet or under the bed. He’s the ghost in the attic. S…" at bounding box center [414, 326] width 567 height 123
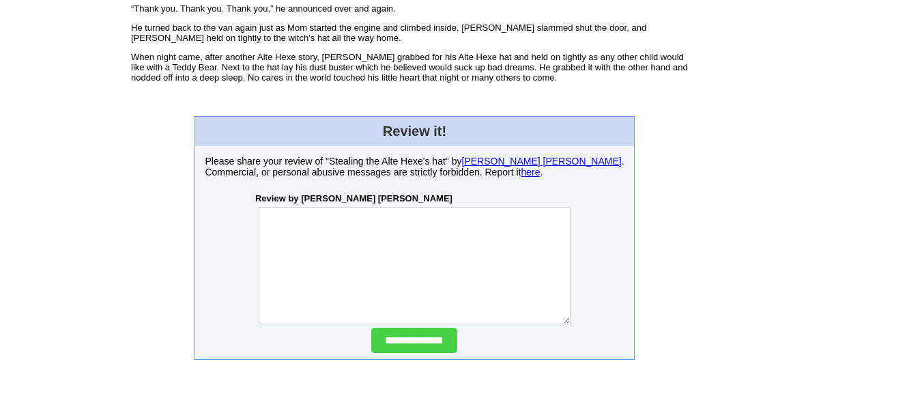
scroll to position [3759, 0]
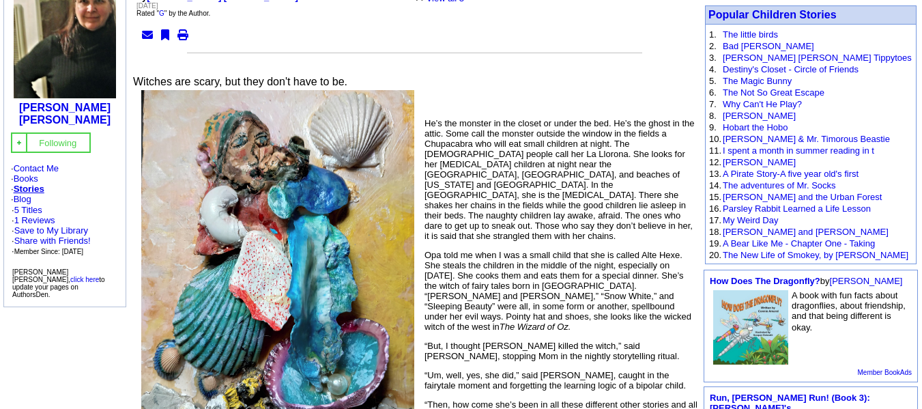
scroll to position [0, 0]
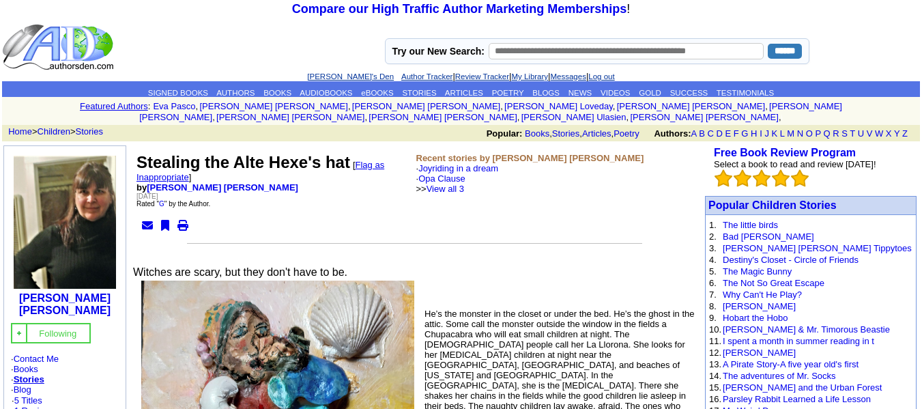
click at [483, 163] on link "Joyriding in a dream" at bounding box center [458, 168] width 80 height 10
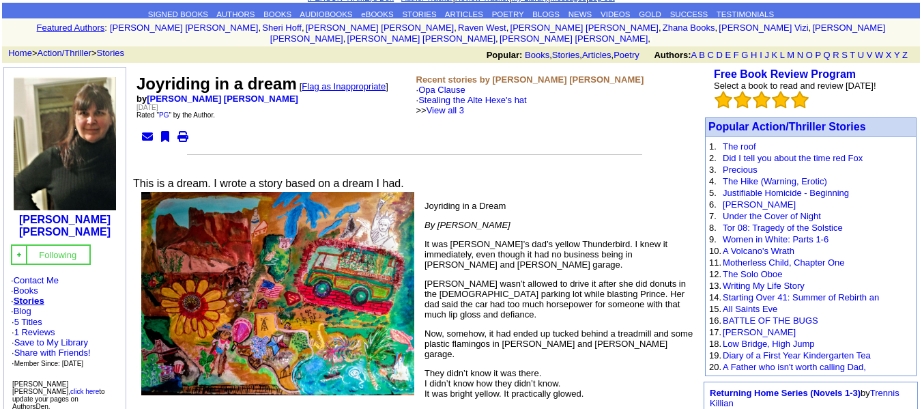
scroll to position [70, 0]
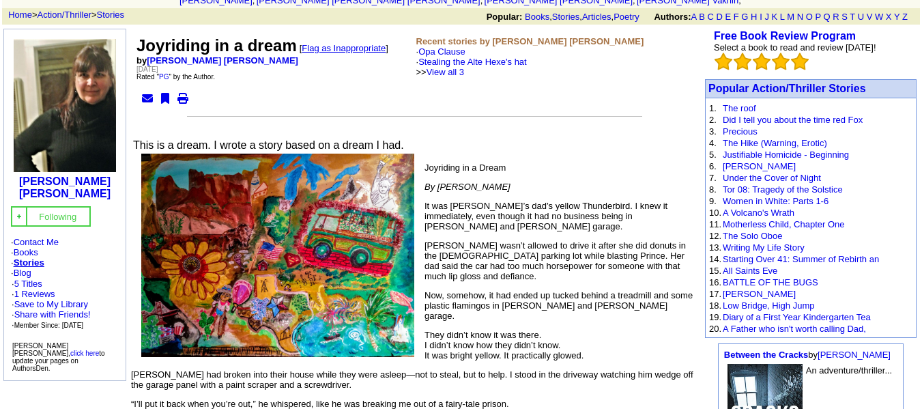
scroll to position [118, 0]
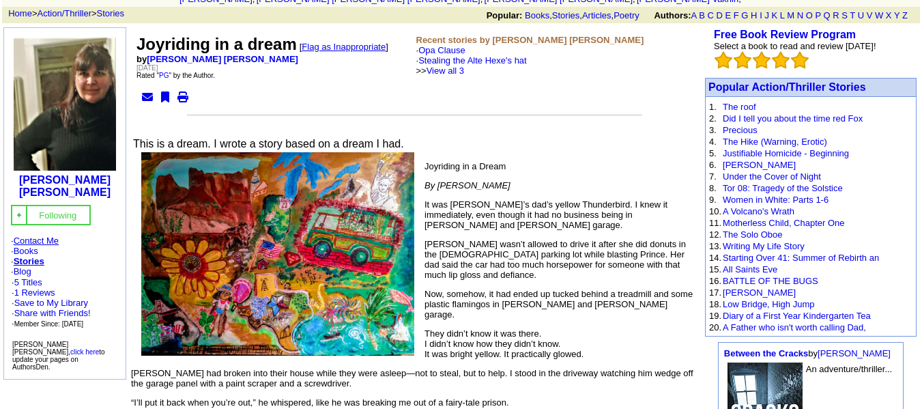
click at [55, 235] on link "Contact Me" at bounding box center [36, 240] width 45 height 10
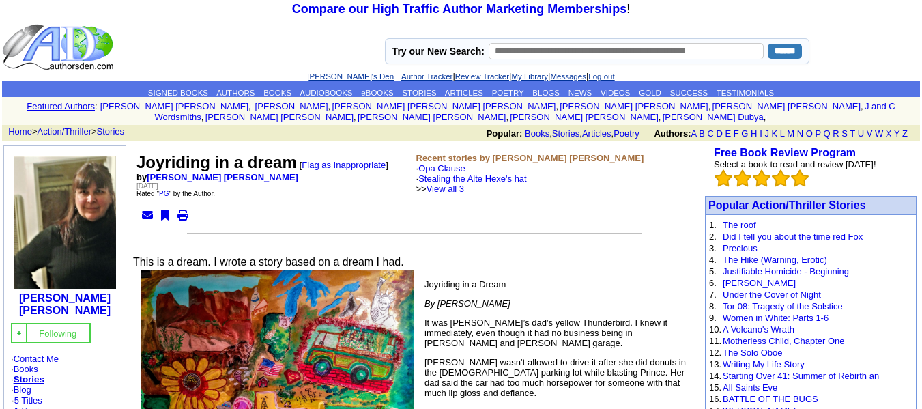
scroll to position [118, 0]
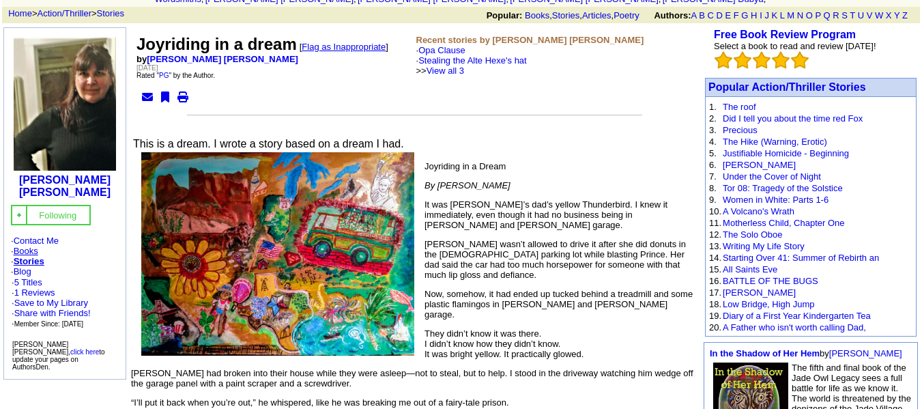
click at [31, 246] on link "Books" at bounding box center [26, 251] width 25 height 10
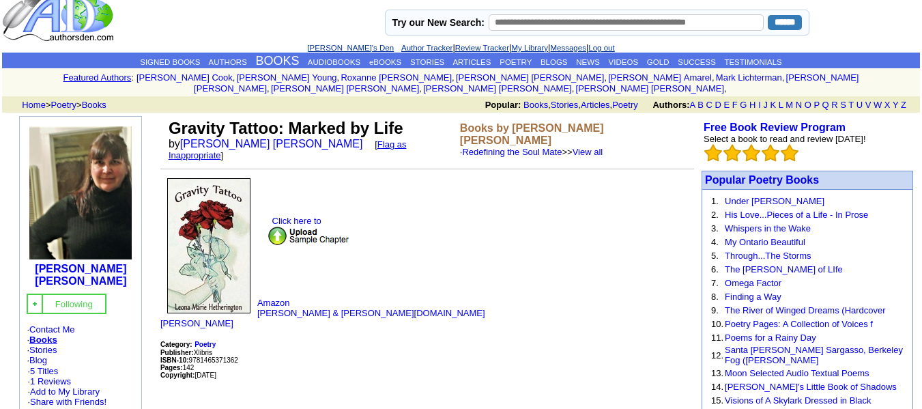
scroll to position [28, 0]
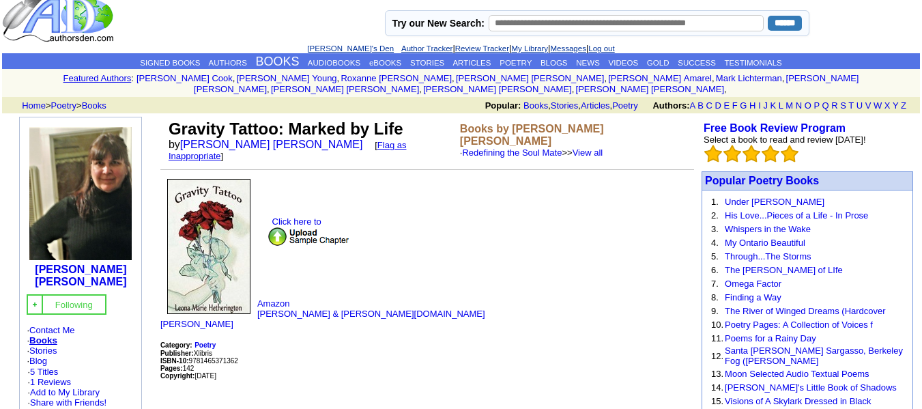
click at [308, 227] on img at bounding box center [309, 237] width 82 height 20
click at [71, 100] on link "Poetry" at bounding box center [64, 105] width 26 height 10
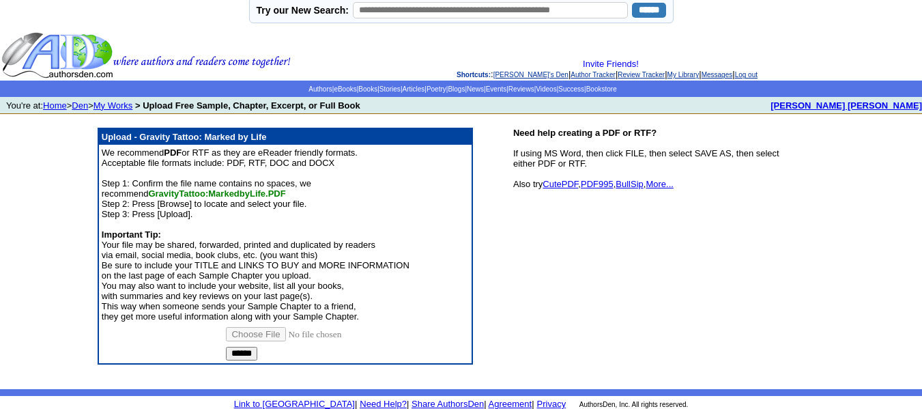
scroll to position [40, 0]
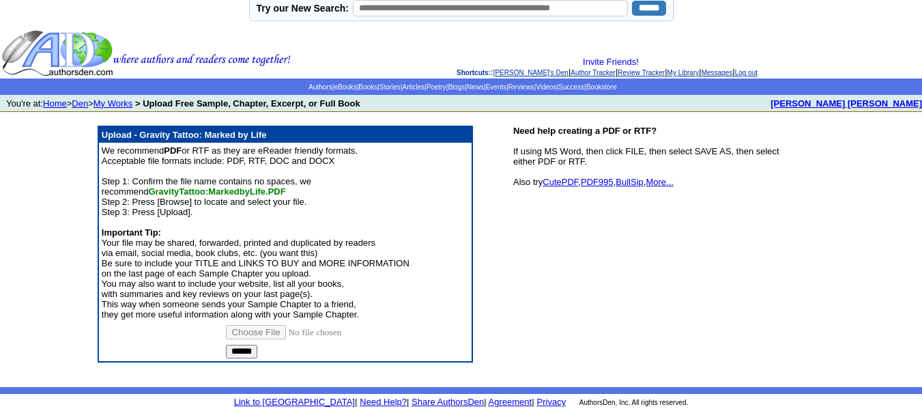
click at [59, 107] on link "Home" at bounding box center [55, 103] width 24 height 10
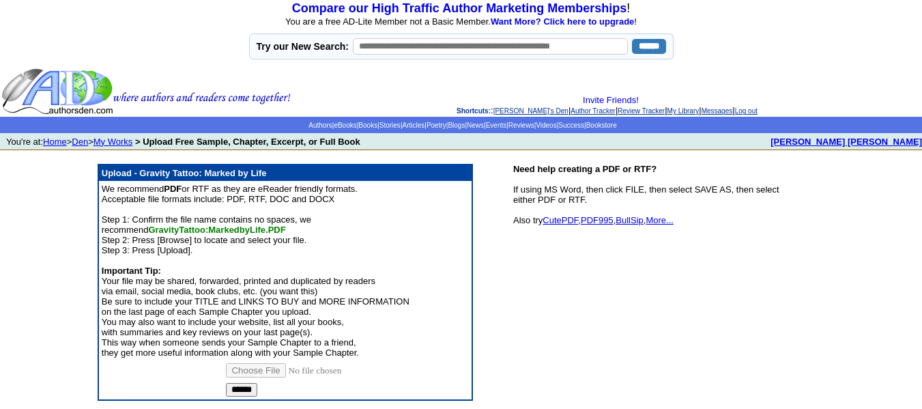
scroll to position [40, 0]
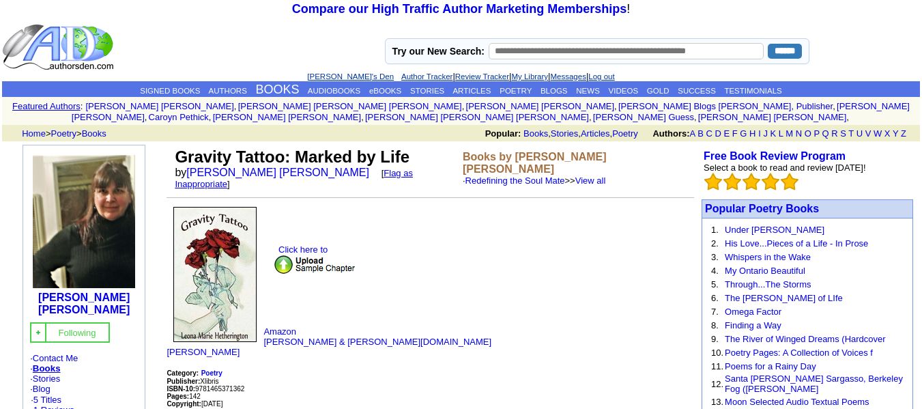
scroll to position [28, 0]
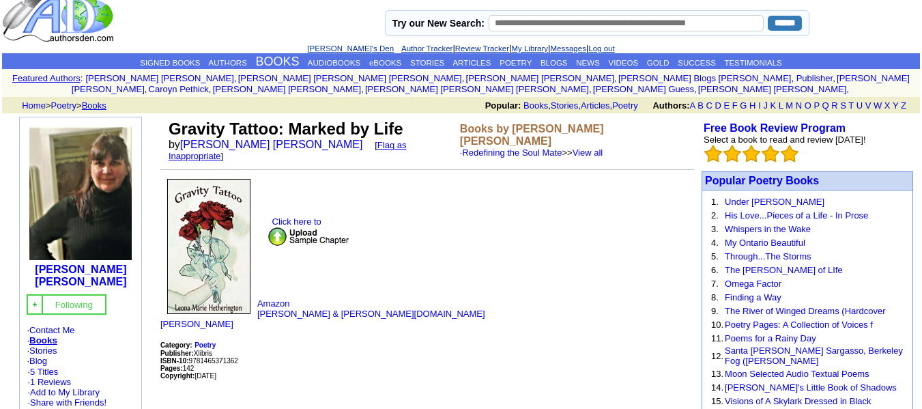
click at [103, 100] on link "Books" at bounding box center [94, 105] width 25 height 10
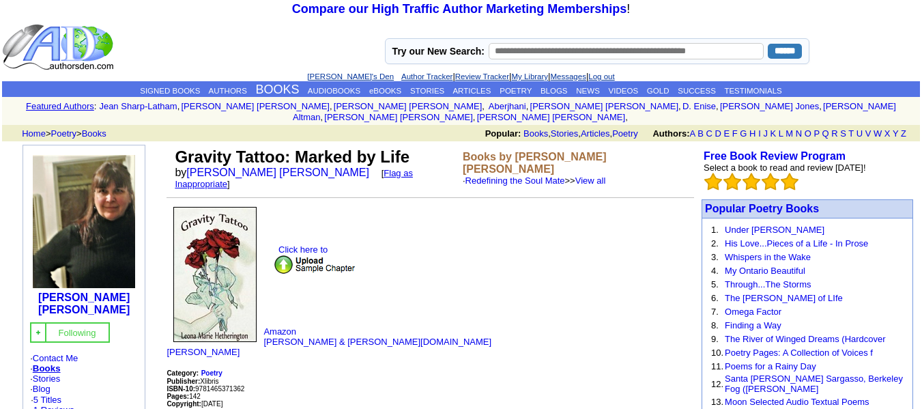
scroll to position [28, 0]
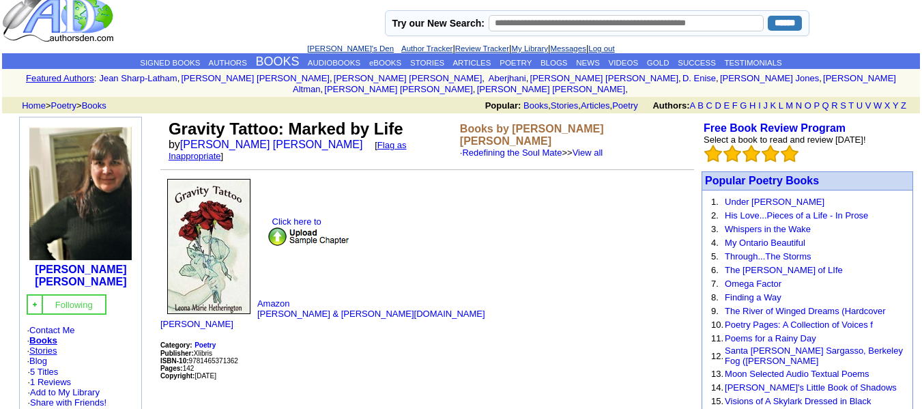
click at [51, 345] on link "Stories" at bounding box center [42, 350] width 27 height 10
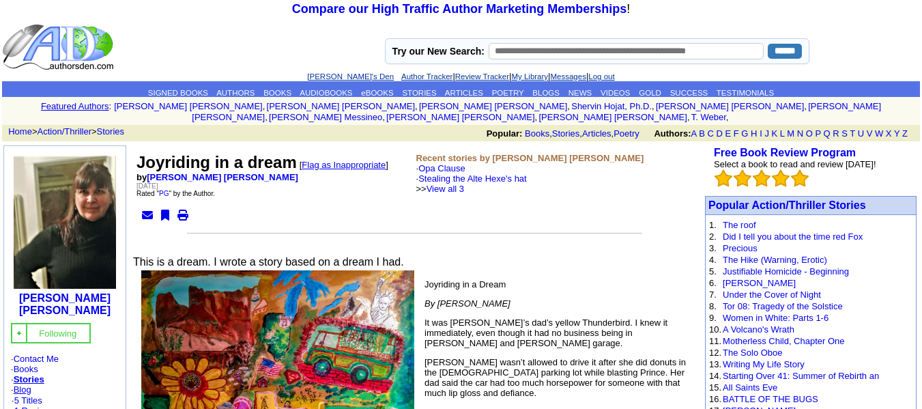
click at [28, 384] on link "Blog" at bounding box center [23, 389] width 18 height 10
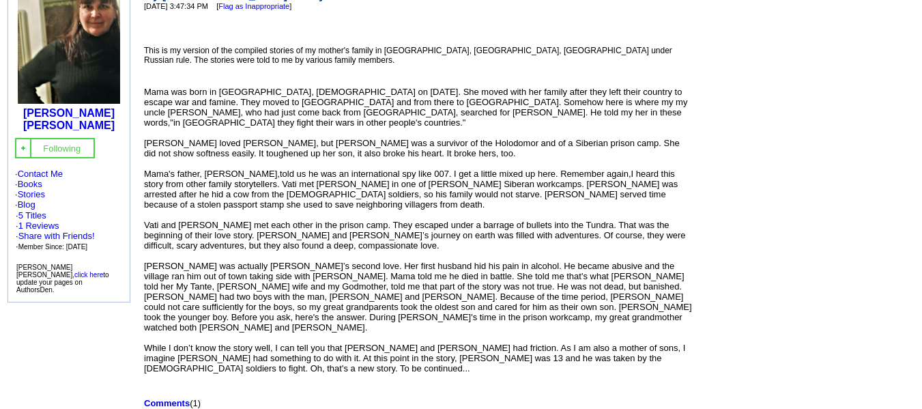
scroll to position [191, 0]
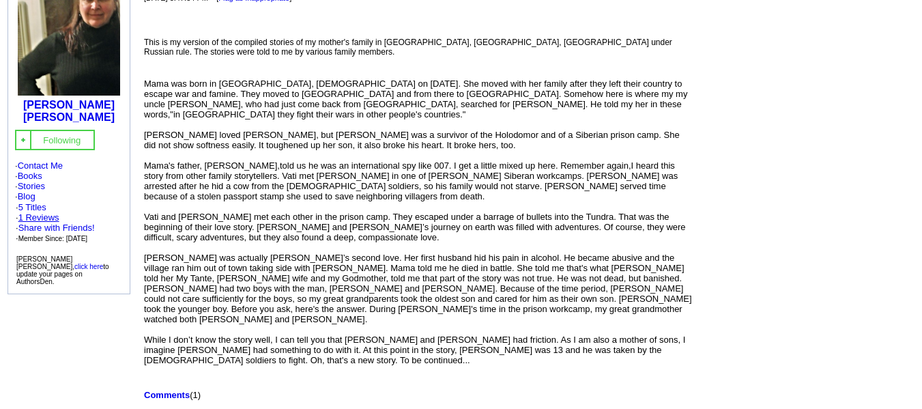
click at [47, 212] on link "1 Reviews" at bounding box center [38, 217] width 41 height 10
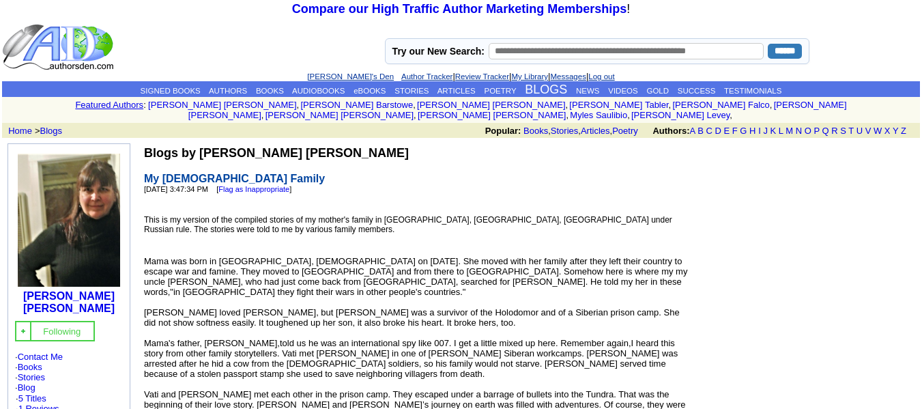
scroll to position [191, 0]
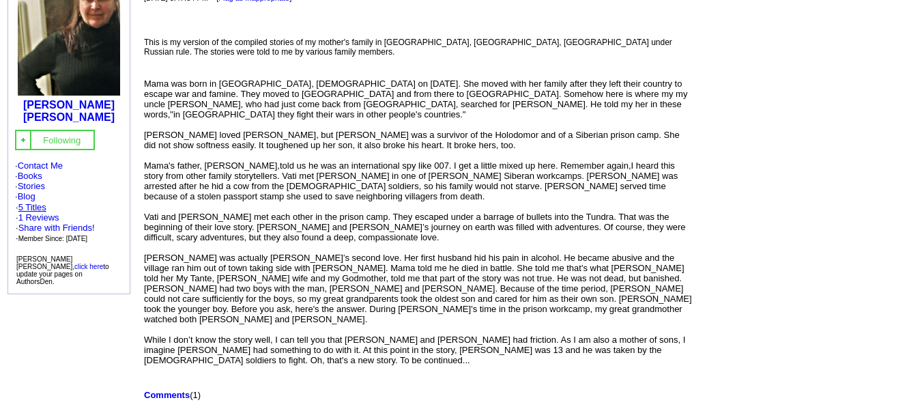
click at [42, 202] on link "5 Titles" at bounding box center [32, 207] width 28 height 10
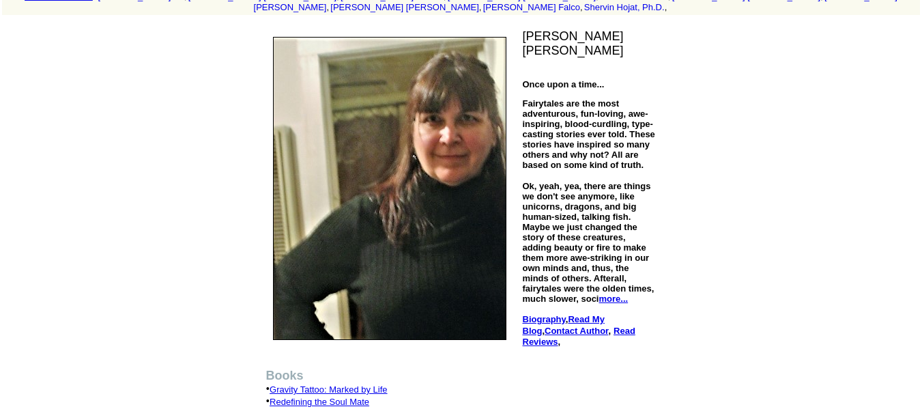
scroll to position [103, 0]
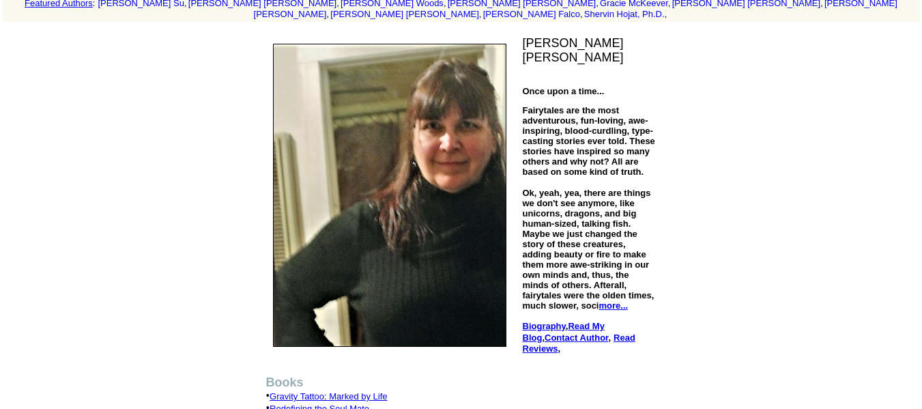
click at [618, 300] on link "more..." at bounding box center [613, 305] width 29 height 10
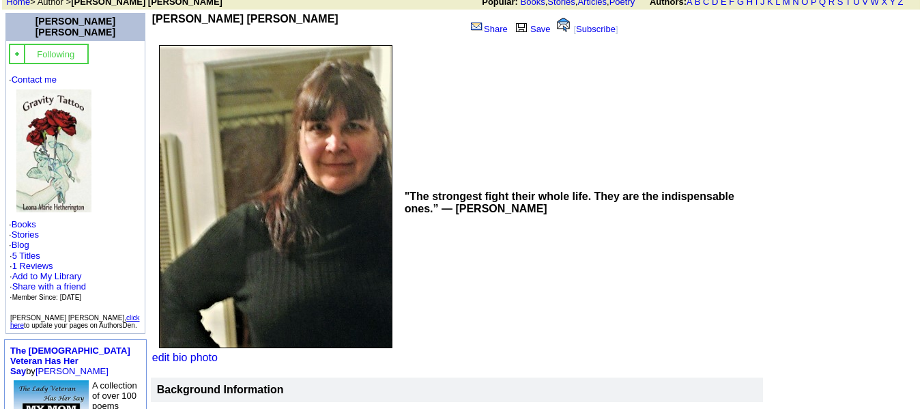
scroll to position [118, 0]
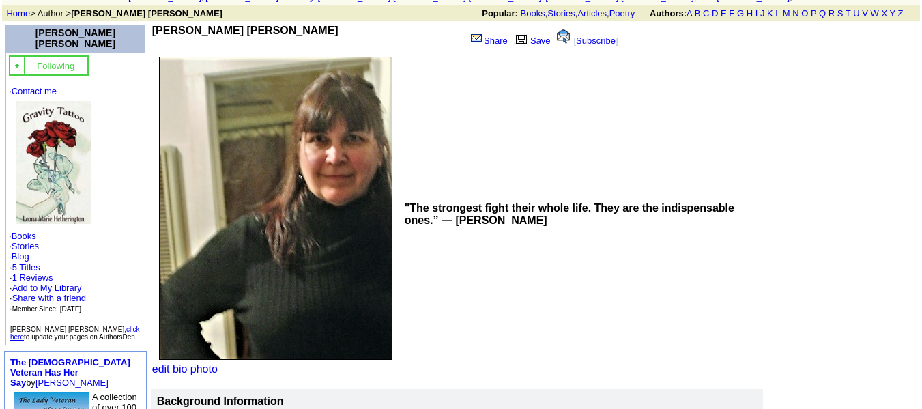
click at [30, 293] on link "Share with a friend" at bounding box center [49, 298] width 74 height 10
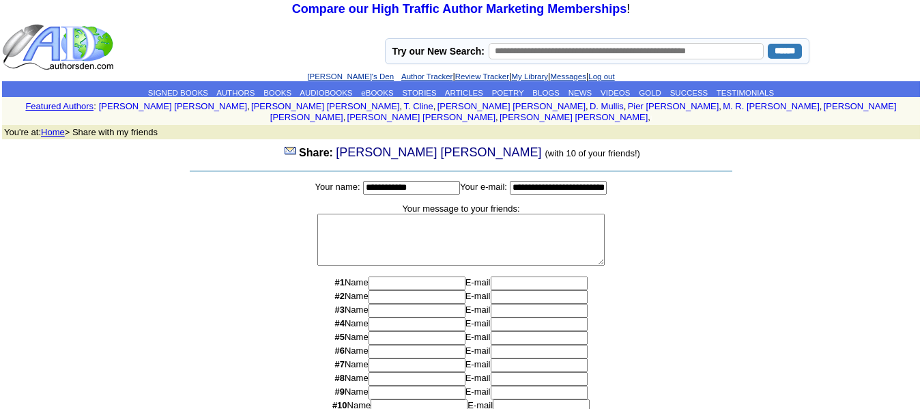
click at [378, 277] on input at bounding box center [417, 283] width 97 height 14
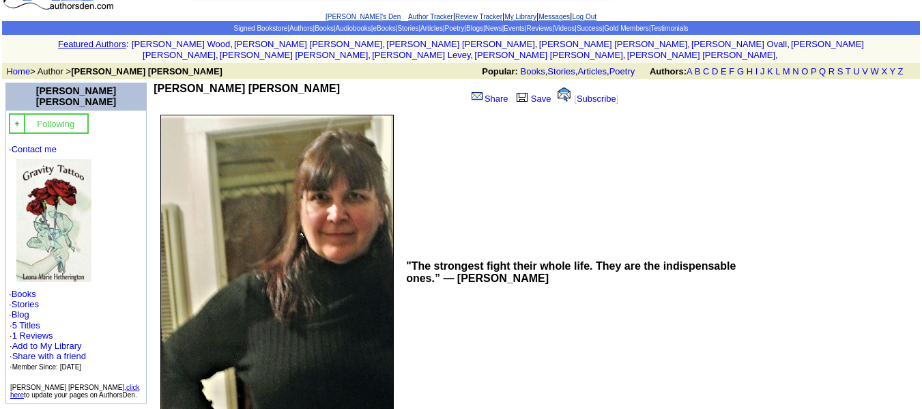
scroll to position [62, 0]
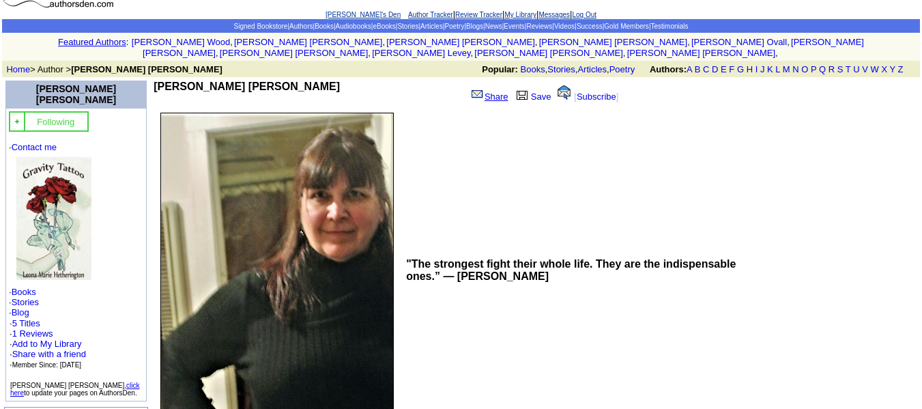
click at [483, 91] on link "Share" at bounding box center [489, 96] width 38 height 10
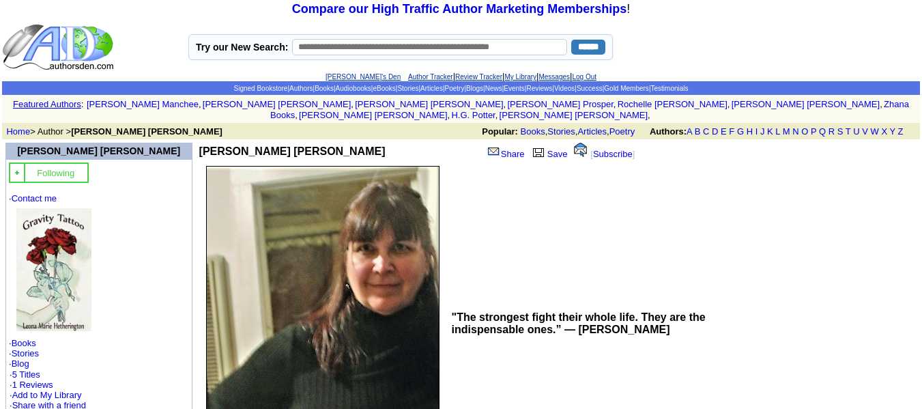
scroll to position [62, 0]
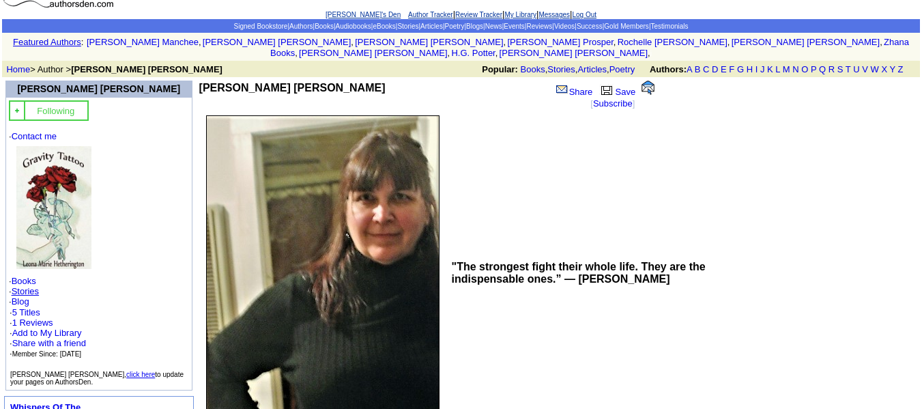
click at [34, 286] on link "Stories" at bounding box center [25, 291] width 27 height 10
